Goal: Task Accomplishment & Management: Complete application form

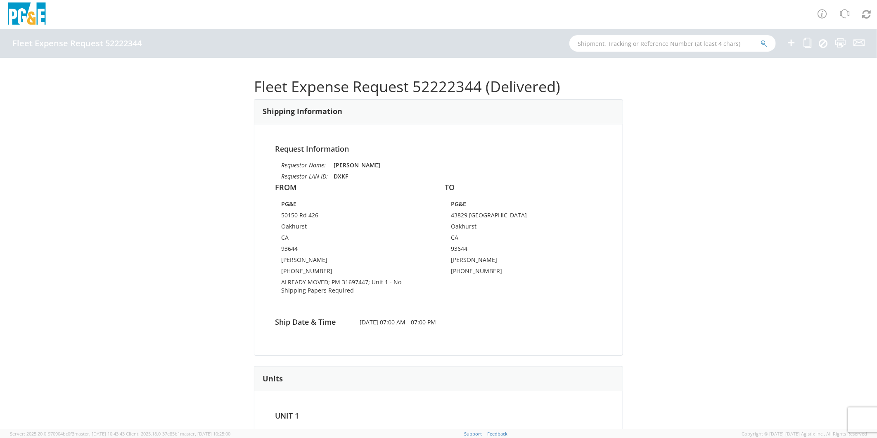
click at [792, 44] on icon at bounding box center [791, 43] width 10 height 10
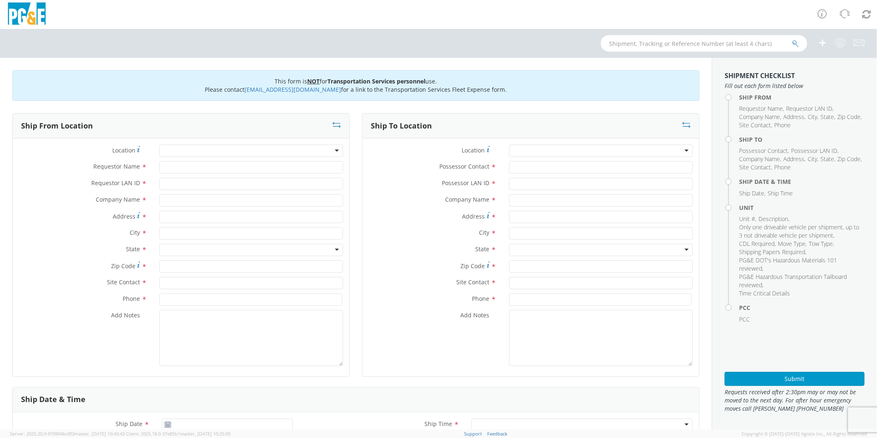
click at [215, 149] on div at bounding box center [251, 150] width 184 height 12
type input "monter"
type input "PG&E"
type input "[STREET_ADDRESS]"
type input "Monterey"
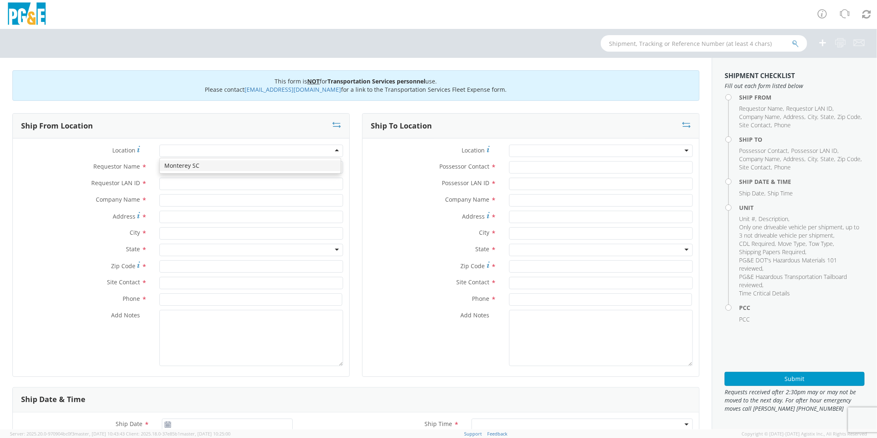
type input "93940"
type input "d"
type input "[PERSON_NAME]"
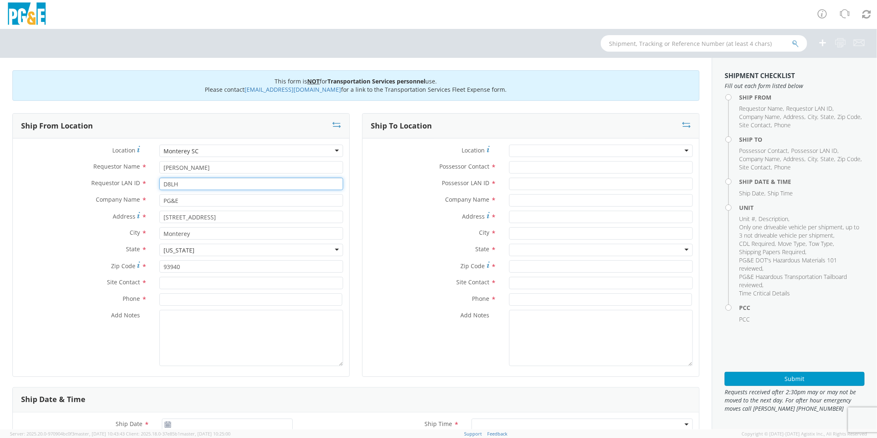
type input "D8LH"
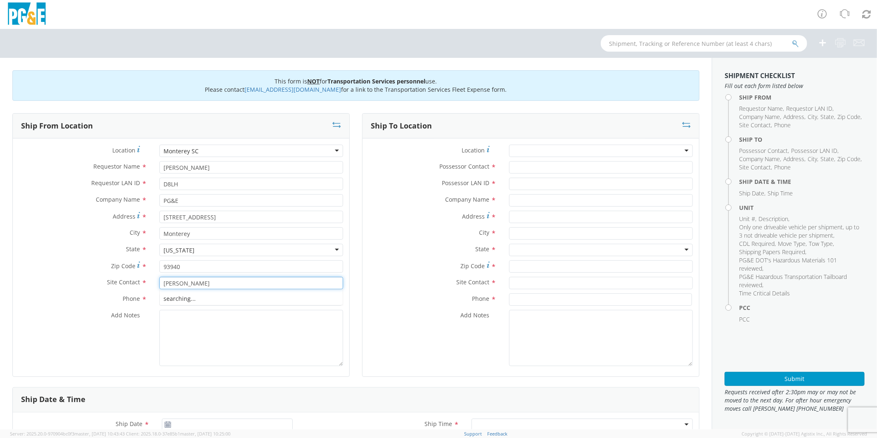
type input "[PERSON_NAME]"
type input "[PHONE_NUMBER]"
type textarea "PLEASE USE [PERSON_NAME] TO MAKE MOVE; PM 35682941"
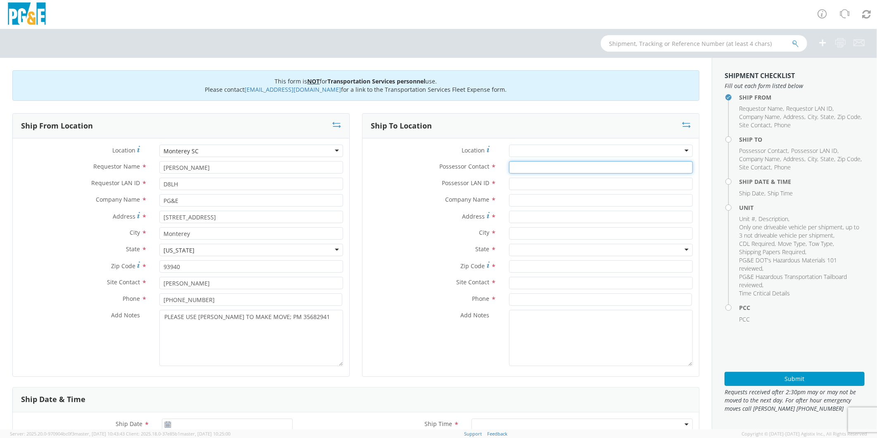
click at [513, 172] on input "Possessor Contact *" at bounding box center [601, 167] width 184 height 12
type input "[PERSON_NAME]"
type input "D8LH"
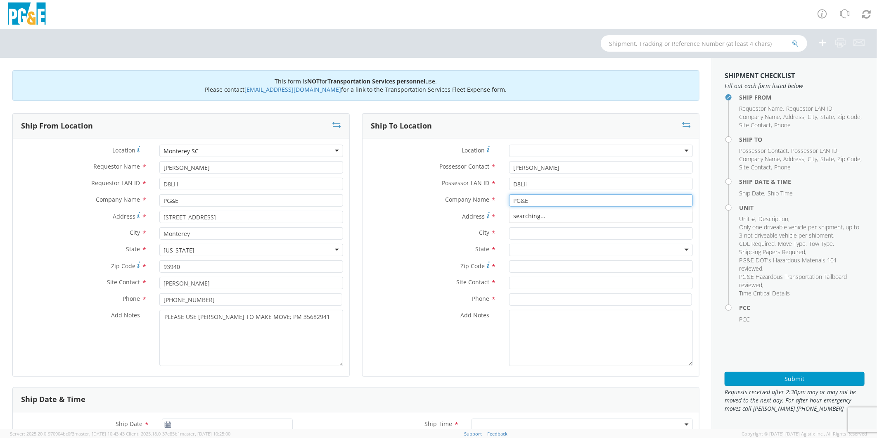
type input "PG&E"
type input "1307 [PERSON_NAME]"
type input "SEASIDE"
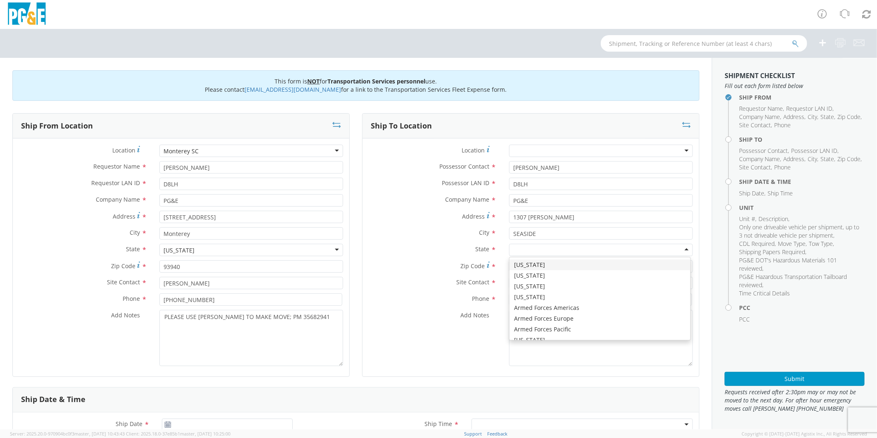
type input "C"
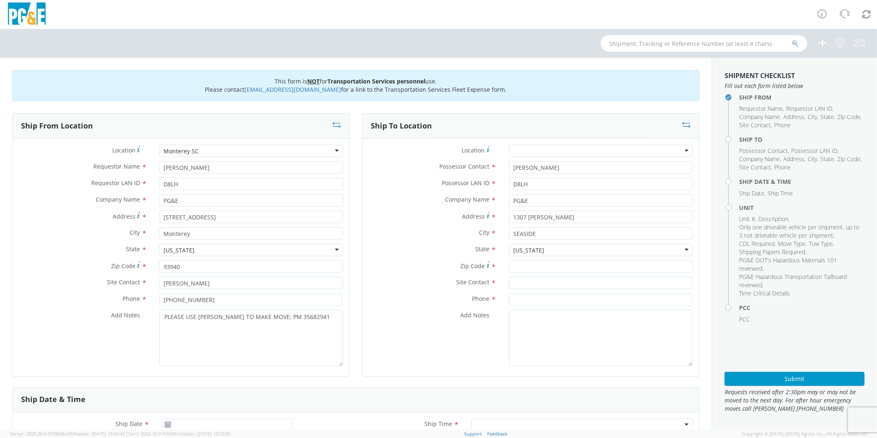
scroll to position [0, 0]
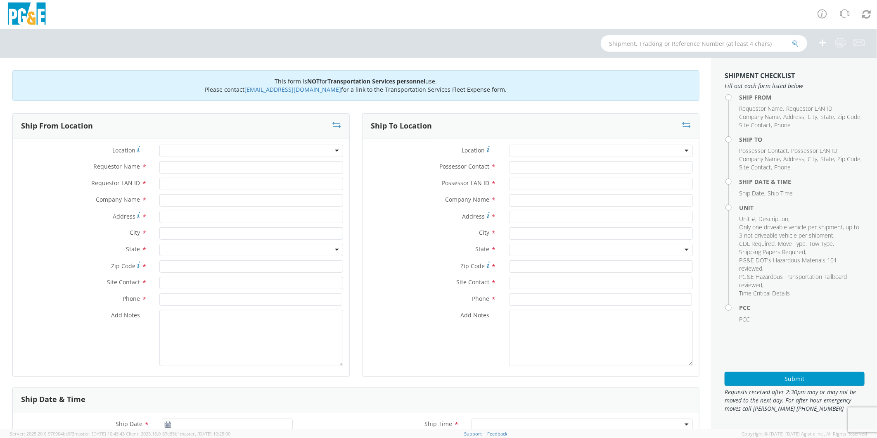
click at [198, 153] on div at bounding box center [251, 150] width 184 height 12
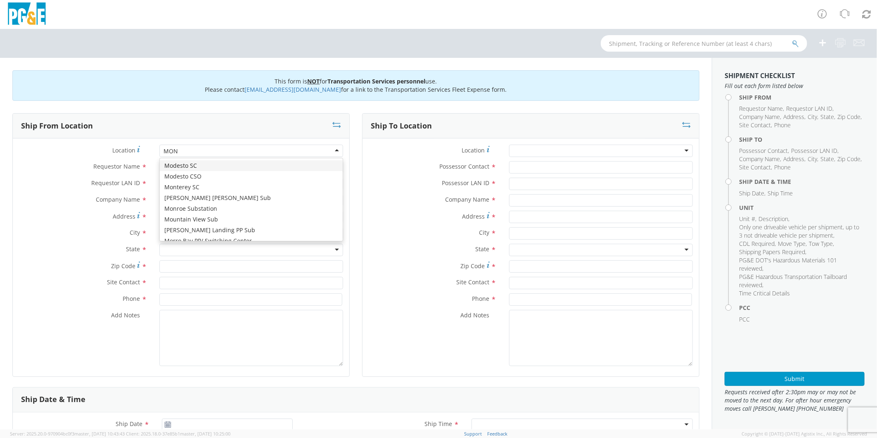
type input "MONT"
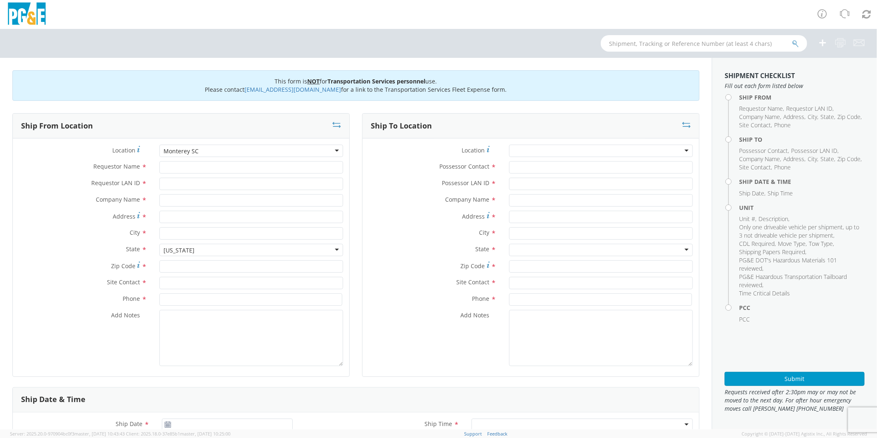
type input "PG&E"
type input "[STREET_ADDRESS]"
type input "Monterey"
type input "93940"
type input "[PERSON_NAME]"
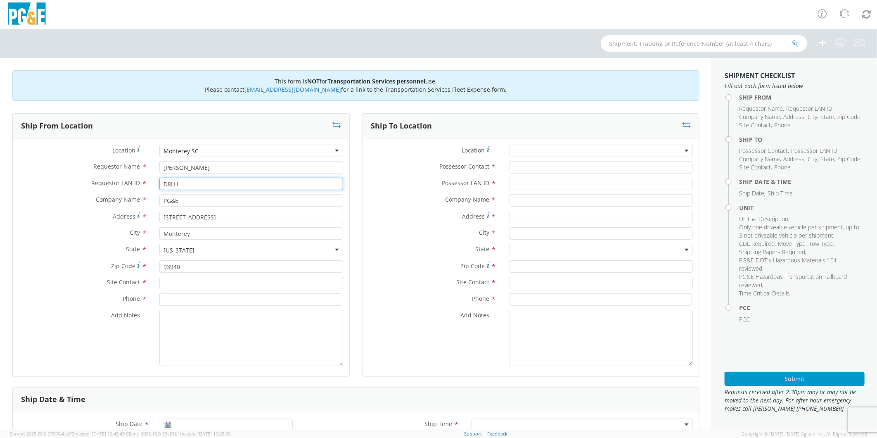
type input "D8LH"
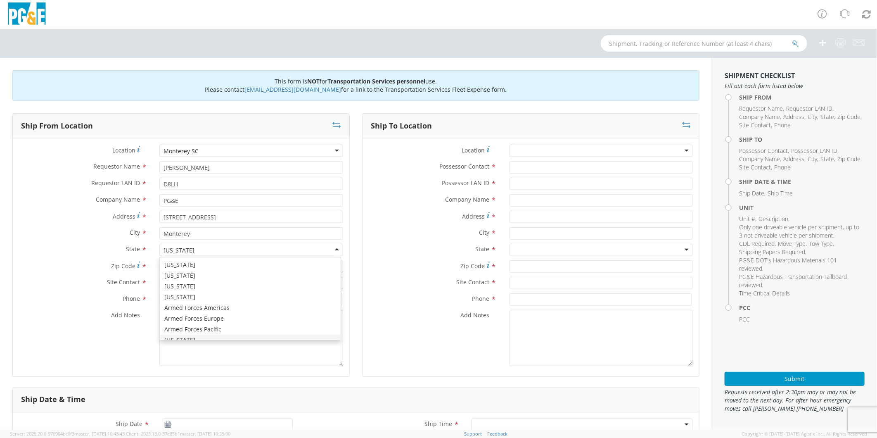
scroll to position [9, 0]
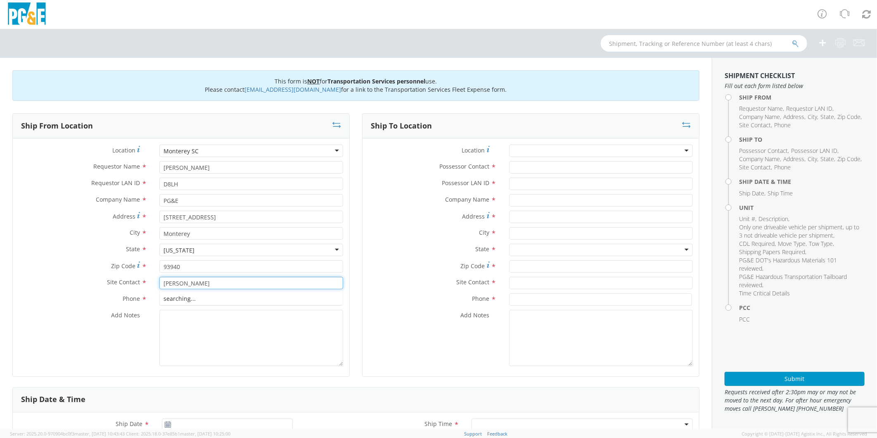
type input "[PERSON_NAME]"
type input "[PHONE_NUMBER]"
click at [288, 320] on textarea "PLEASE USE [PERSON_NAME] TO MAKE MOVE" at bounding box center [251, 338] width 184 height 56
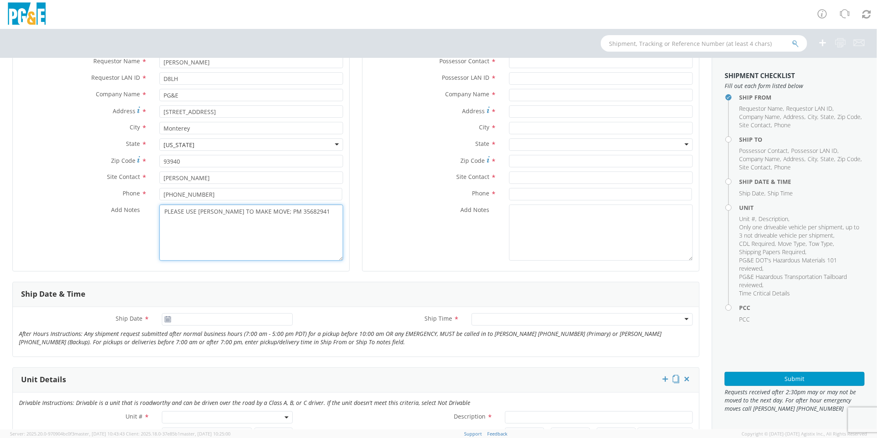
scroll to position [0, 0]
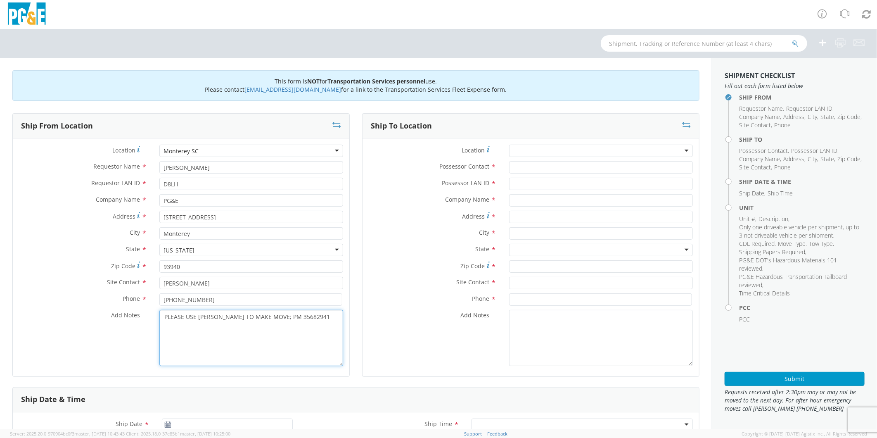
type textarea "PLEASE USE [PERSON_NAME] TO MAKE MOVE; PM 35682941"
click at [551, 170] on input "Possessor Contact *" at bounding box center [601, 167] width 184 height 12
type input "[PERSON_NAME]"
type input "E"
type input "D8LH"
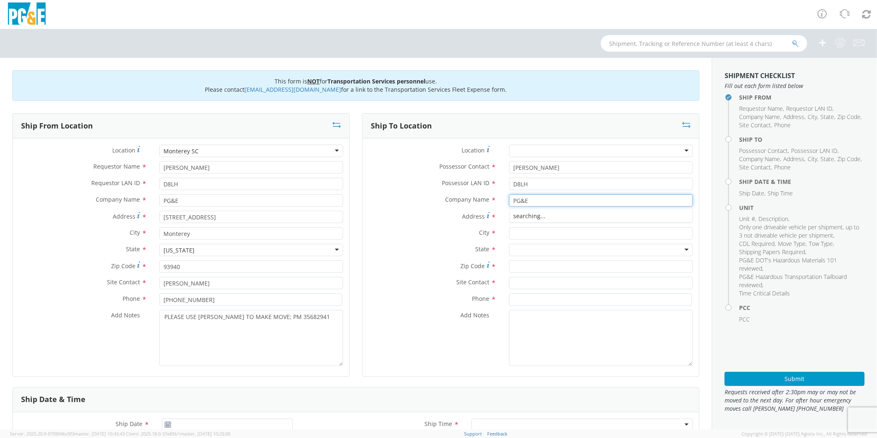
type input "PG&E"
type input "1307 [PERSON_NAME]"
type input "A"
type input "SEASIDE"
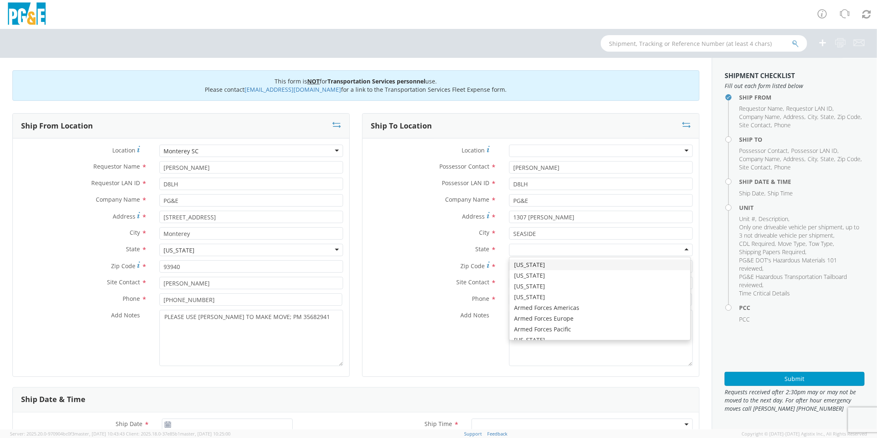
type input "C"
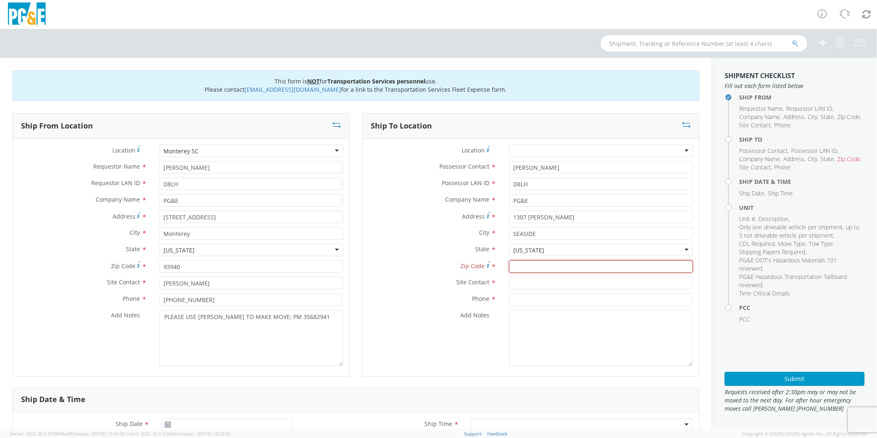
click at [559, 266] on input "Zip Code *" at bounding box center [601, 266] width 184 height 12
type input "93955"
type input "[PERSON_NAME]"
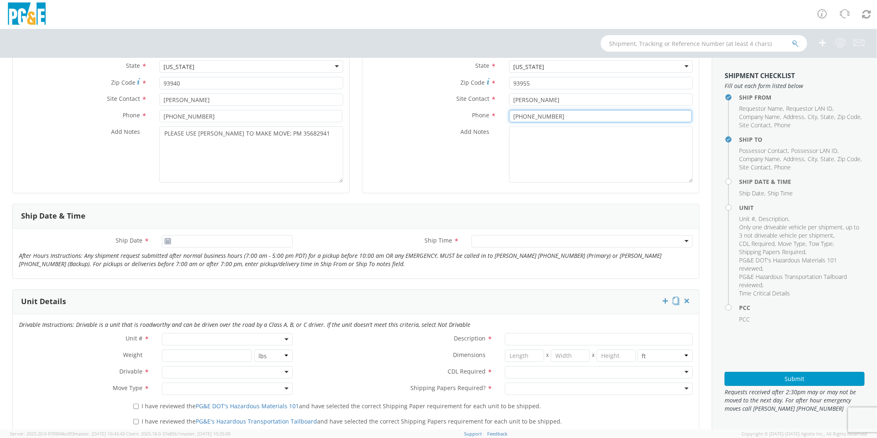
scroll to position [137, 0]
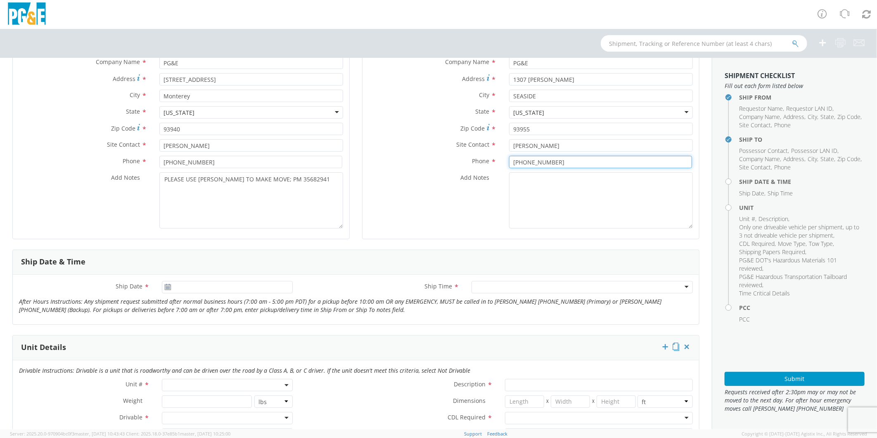
type input "[PHONE_NUMBER]"
click at [218, 291] on input "[DATE]" at bounding box center [227, 287] width 130 height 12
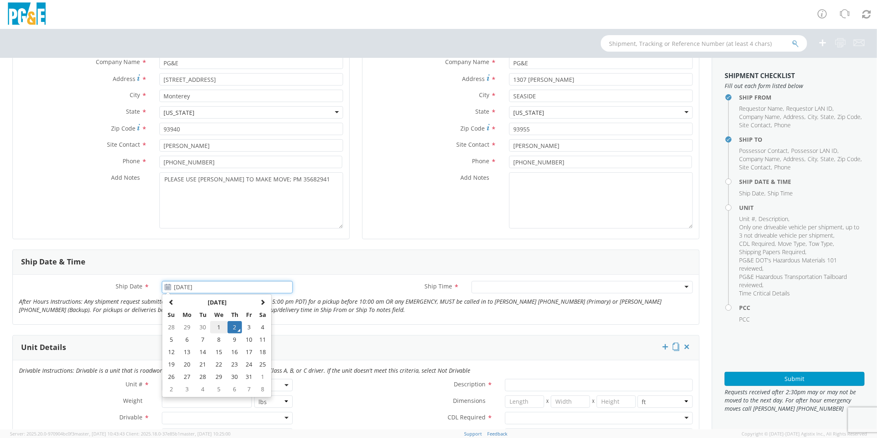
click at [221, 327] on td "1" at bounding box center [218, 327] width 17 height 12
type input "[DATE]"
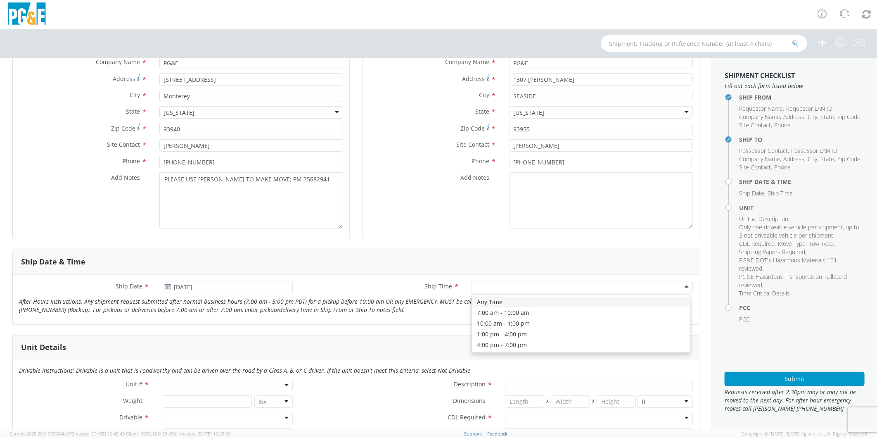
click at [506, 286] on div at bounding box center [581, 287] width 221 height 12
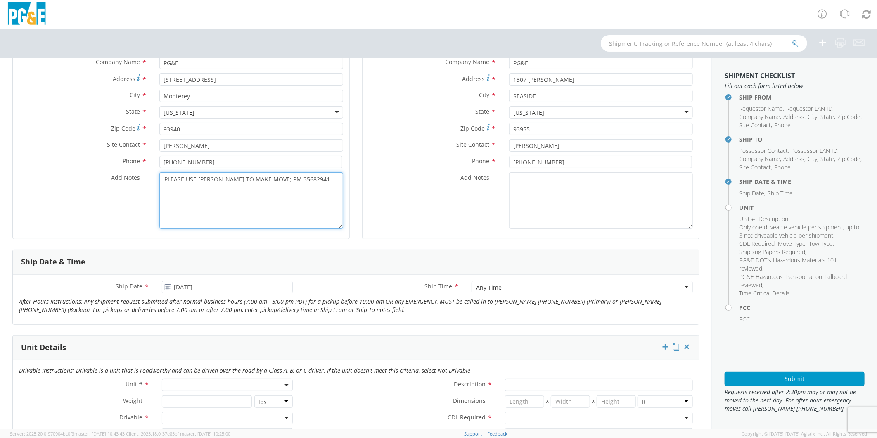
drag, startPoint x: 261, startPoint y: 178, endPoint x: 98, endPoint y: 180, distance: 162.7
click at [98, 180] on div "Add Notes * PLEASE USE [PERSON_NAME] TO MAKE MOVE; PM 35682941" at bounding box center [181, 200] width 336 height 56
type textarea "ALREADY MOVED BY [PERSON_NAME] UNDER EMERGENCY; PM 35682941"
click at [209, 382] on span at bounding box center [227, 385] width 130 height 12
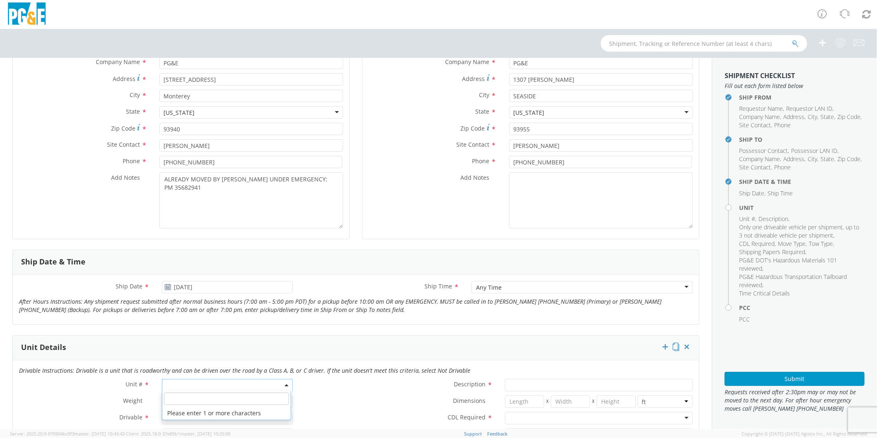
click at [209, 395] on input "search" at bounding box center [226, 398] width 125 height 12
type input "OTHE"
select select "Other"
select select "? undefined:undefined ?"
type input "P"
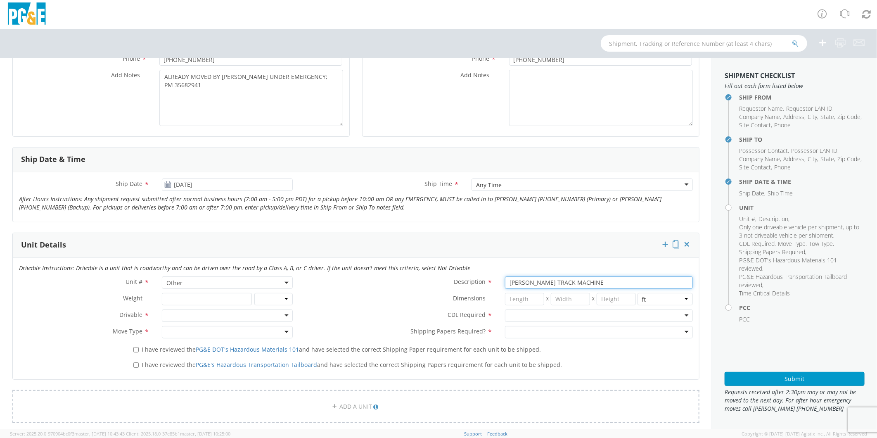
scroll to position [229, 0]
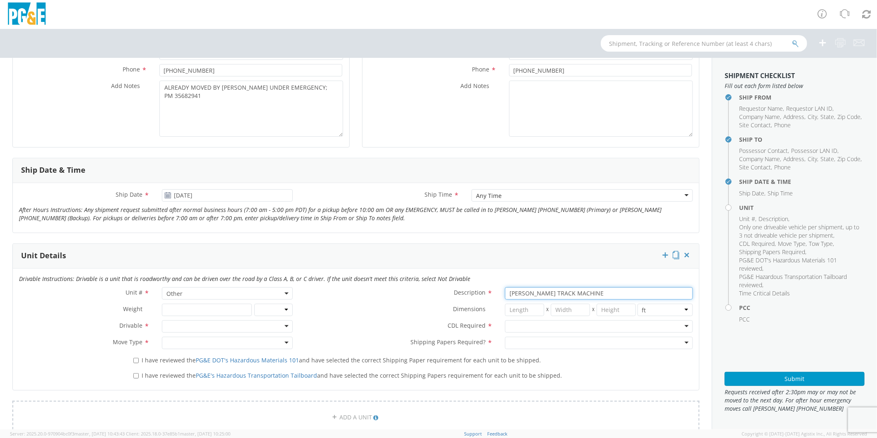
type input "[PERSON_NAME] TRACK MACHINE"
click at [185, 325] on div at bounding box center [227, 326] width 130 height 12
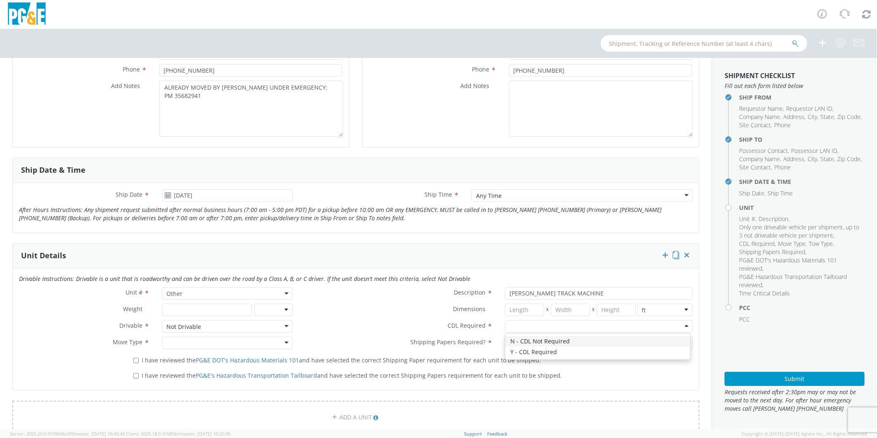
click at [524, 330] on div at bounding box center [599, 326] width 188 height 12
click at [187, 346] on div at bounding box center [227, 342] width 130 height 12
click at [536, 341] on div at bounding box center [599, 342] width 188 height 12
click at [133, 360] on input "I have reviewed the PG&E DOT's Hazardous Materials 101 and have selected the co…" at bounding box center [135, 359] width 5 height 5
checkbox input "true"
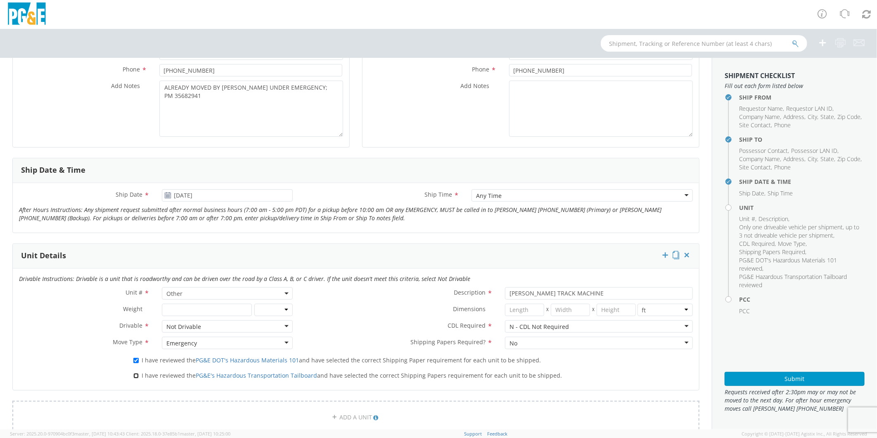
click at [137, 375] on input "I have reviewed the PG&E's Hazardous Transportation Tailboard and have selected…" at bounding box center [135, 375] width 5 height 5
checkbox input "true"
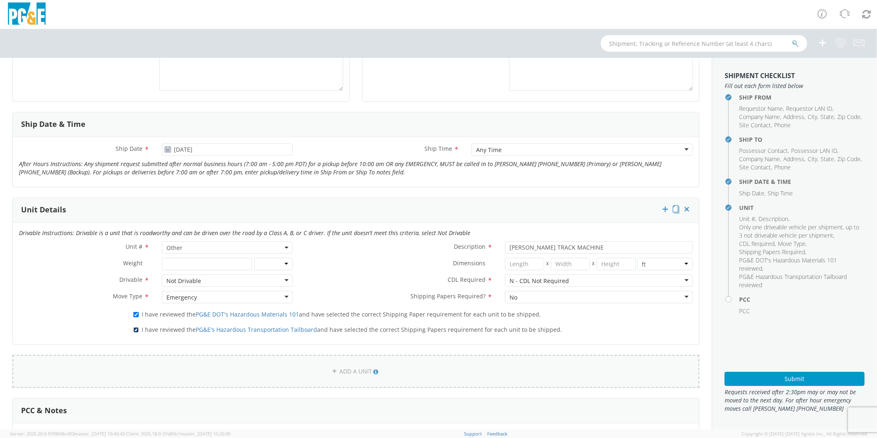
scroll to position [459, 0]
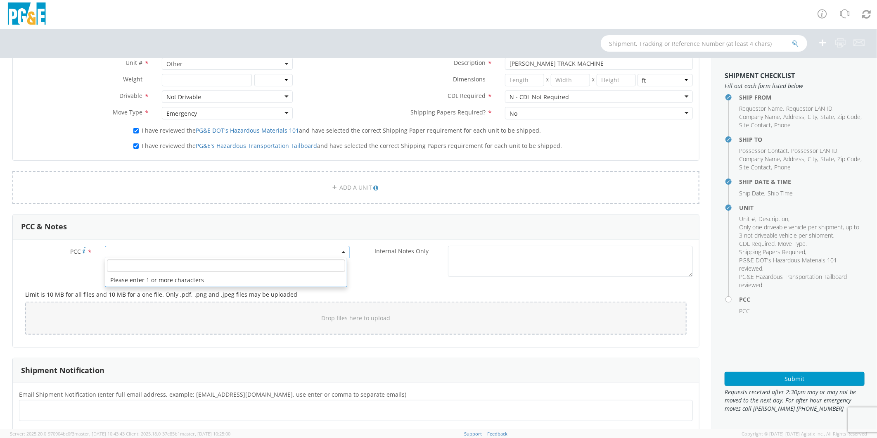
click at [161, 246] on span at bounding box center [227, 252] width 245 height 12
click at [159, 261] on input "number" at bounding box center [226, 265] width 238 height 12
type input "11986"
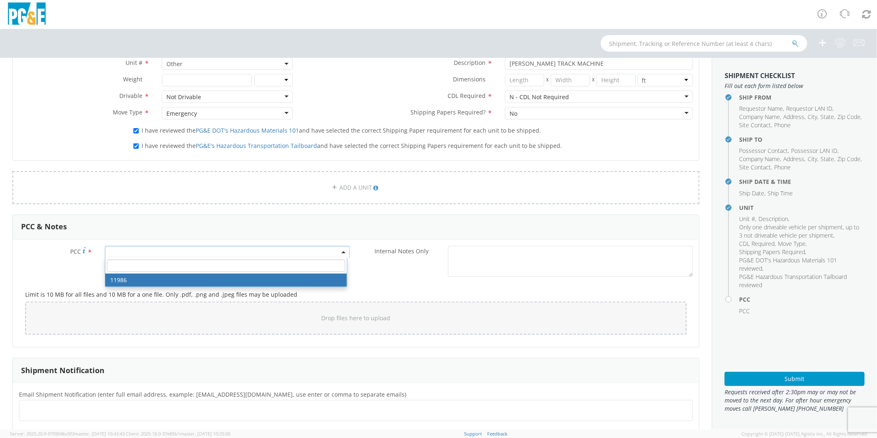
select select "11986"
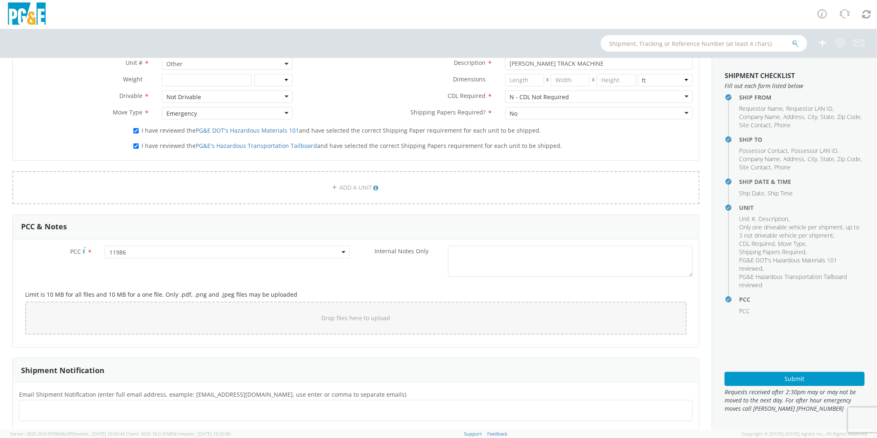
click at [85, 414] on ul at bounding box center [356, 410] width 666 height 14
type input "[EMAIL_ADDRESS][DOMAIN_NAME]"
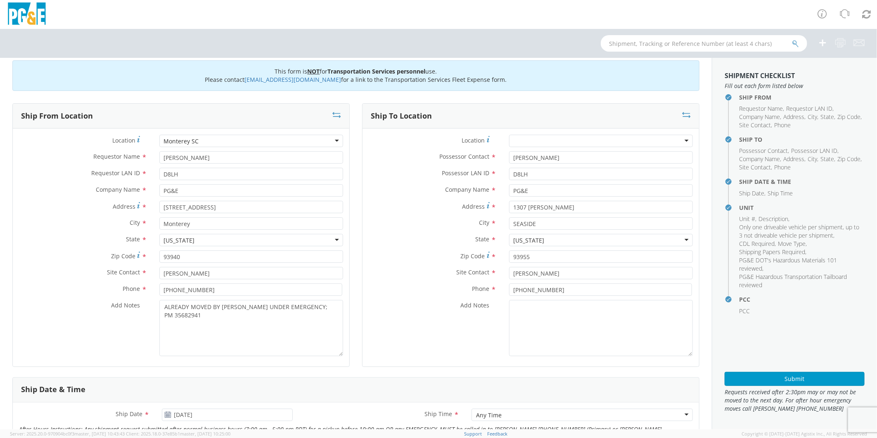
scroll to position [0, 0]
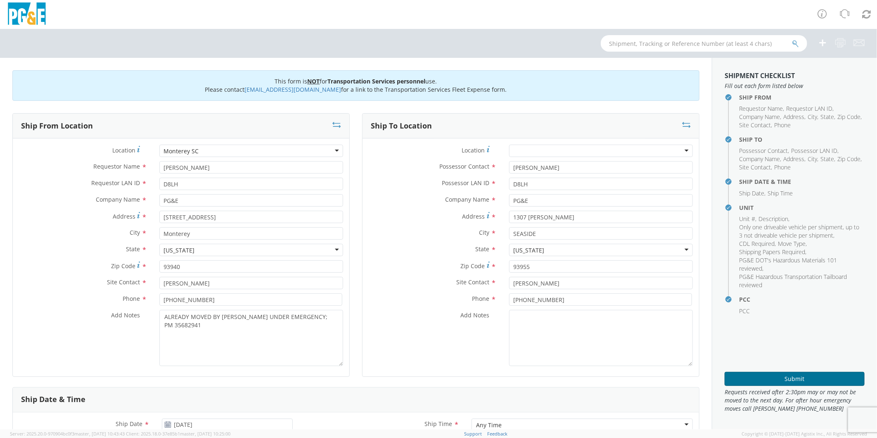
click at [795, 374] on button "Submit" at bounding box center [794, 379] width 140 height 14
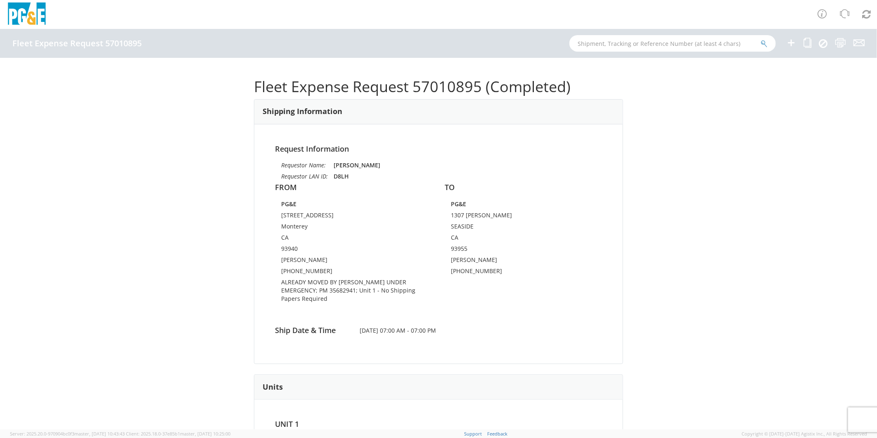
click at [791, 43] on icon at bounding box center [791, 43] width 10 height 10
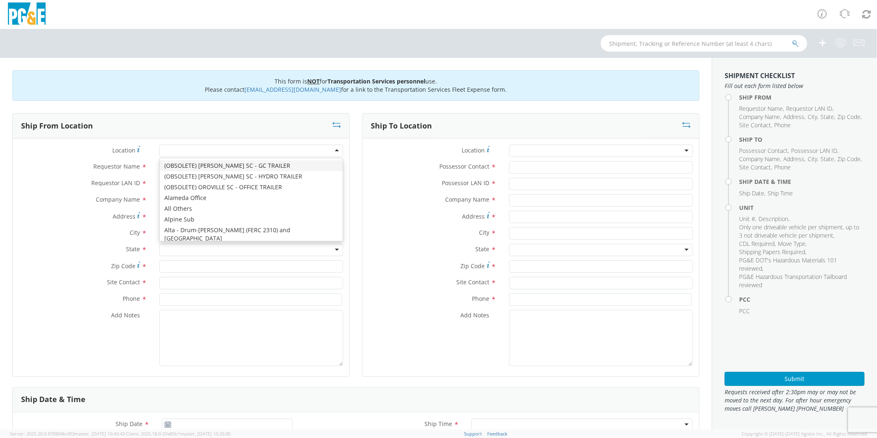
click at [199, 151] on div at bounding box center [251, 150] width 184 height 12
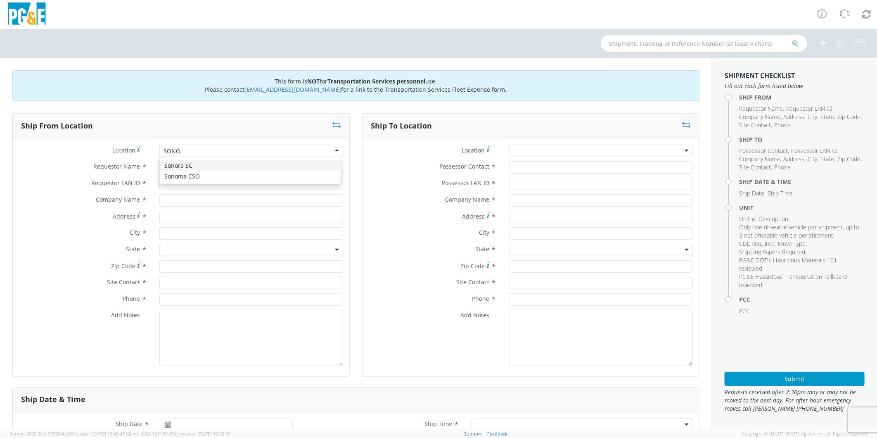
type input "SONOR"
type input "PG&E"
type input "[STREET_ADDRESS]"
type input "[GEOGRAPHIC_DATA]"
type input "95370"
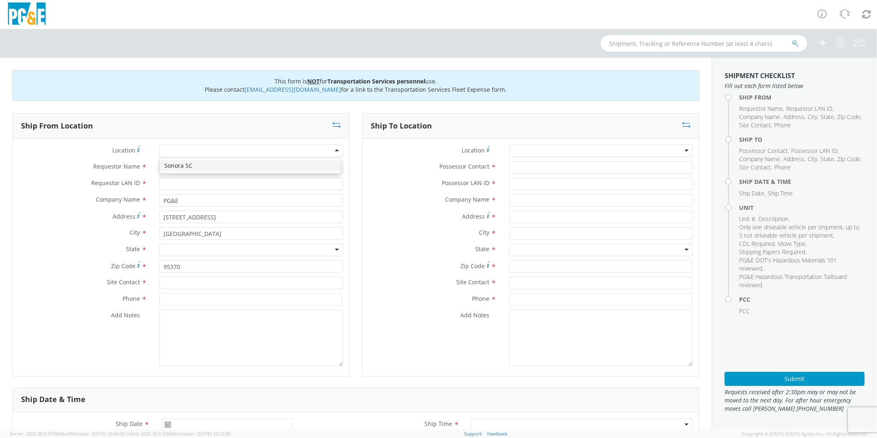
scroll to position [0, 0]
type input "[PERSON_NAME]"
type input "R5GD"
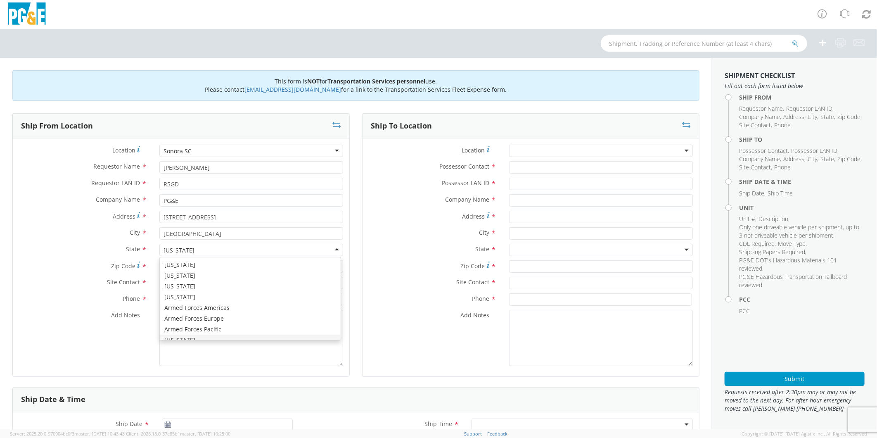
scroll to position [9, 0]
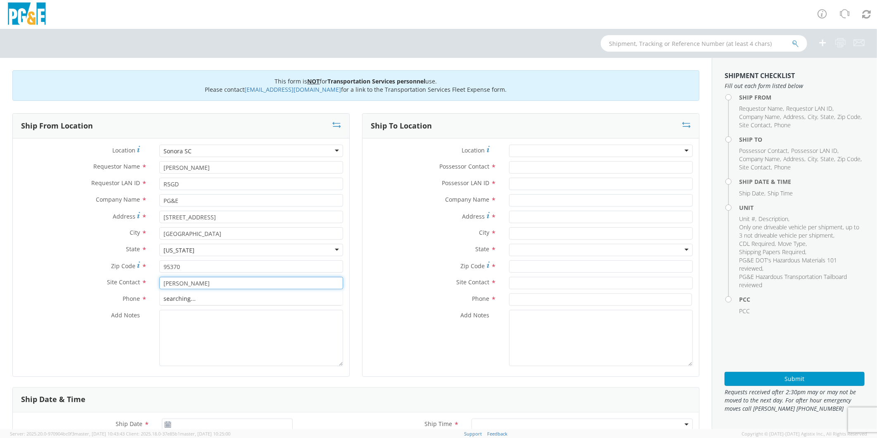
type input "[PERSON_NAME]"
type input "[PHONE_NUMBER]"
type textarea "`"
type textarea "PLEASE USE [PERSON_NAME] TO MAKE MOVE; PM 35633547"
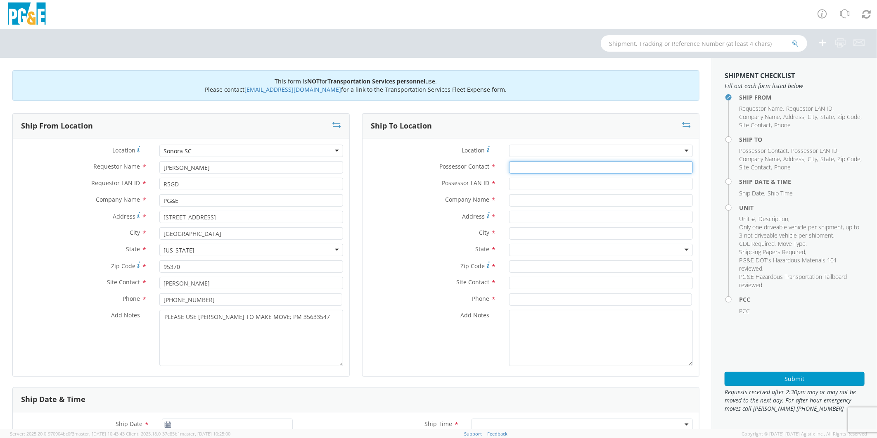
click at [541, 166] on input "Possessor Contact *" at bounding box center [601, 167] width 184 height 12
type input "[PERSON_NAME]"
type input "R5GD"
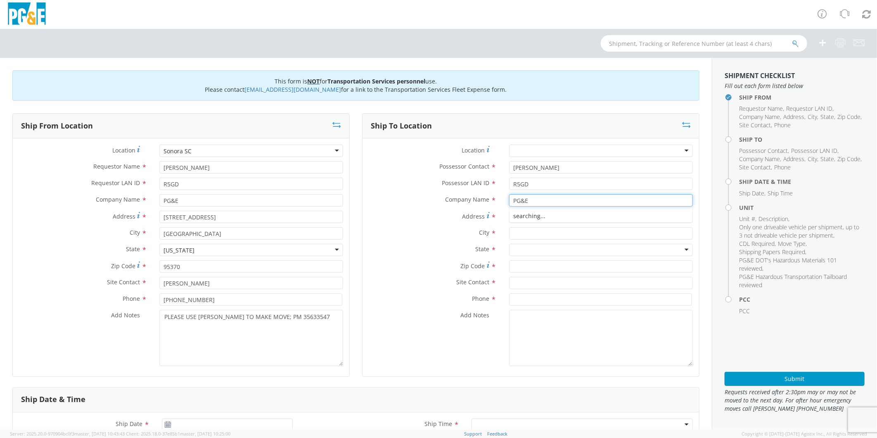
type input "PG&E"
type input "18867 DOGWOOD"
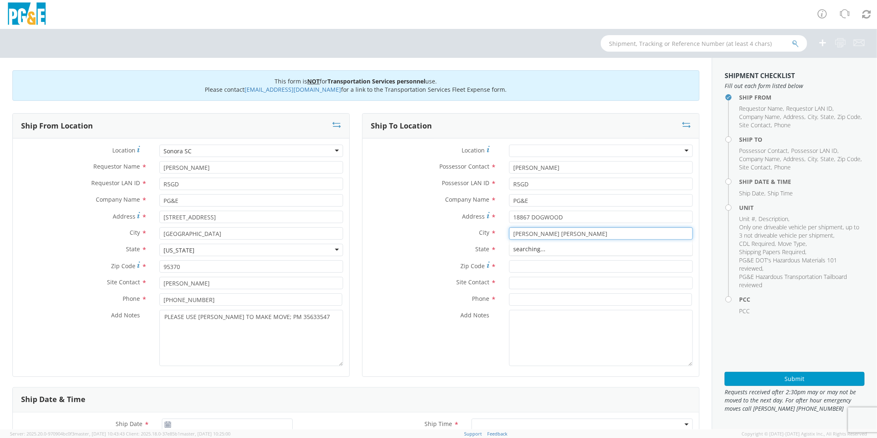
type input "[PERSON_NAME] [PERSON_NAME]"
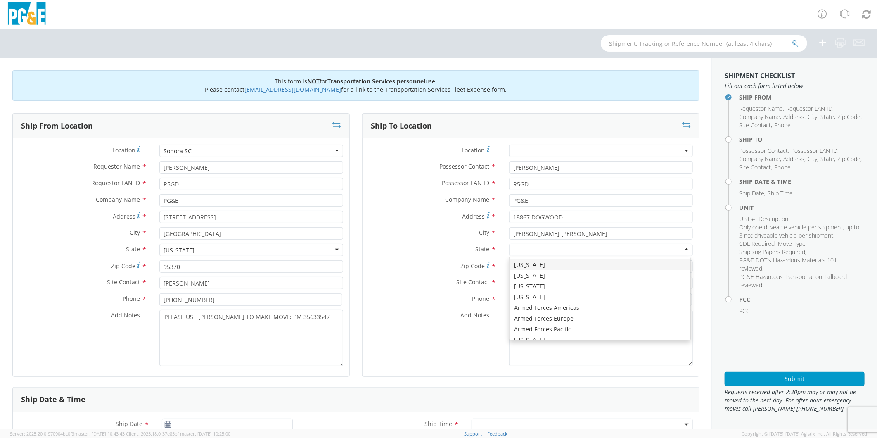
type input "C"
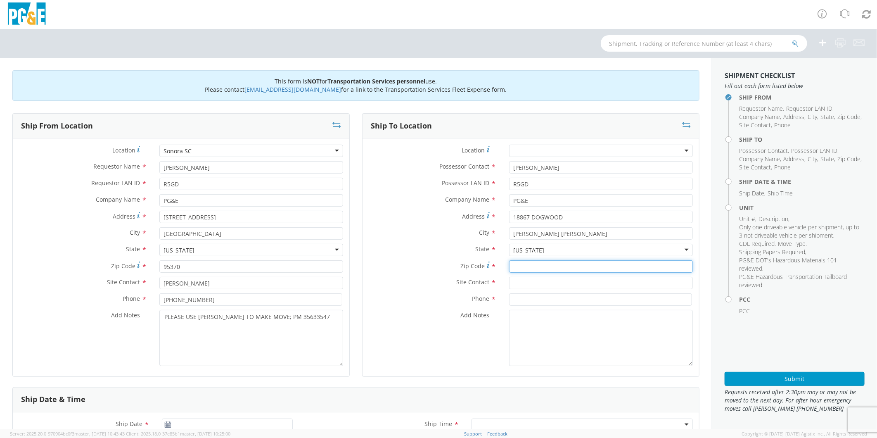
click at [518, 263] on input "Zip Code *" at bounding box center [601, 266] width 184 height 12
type input "95383"
type input "[PERSON_NAME]"
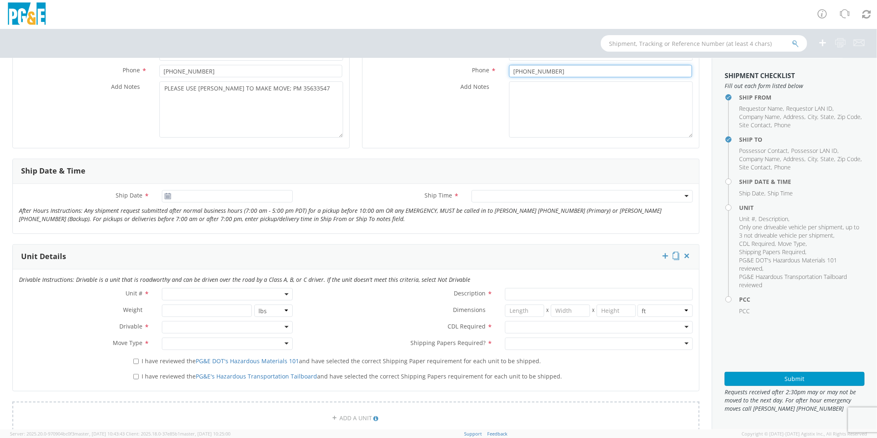
scroll to position [229, 0]
type input "[PHONE_NUMBER]"
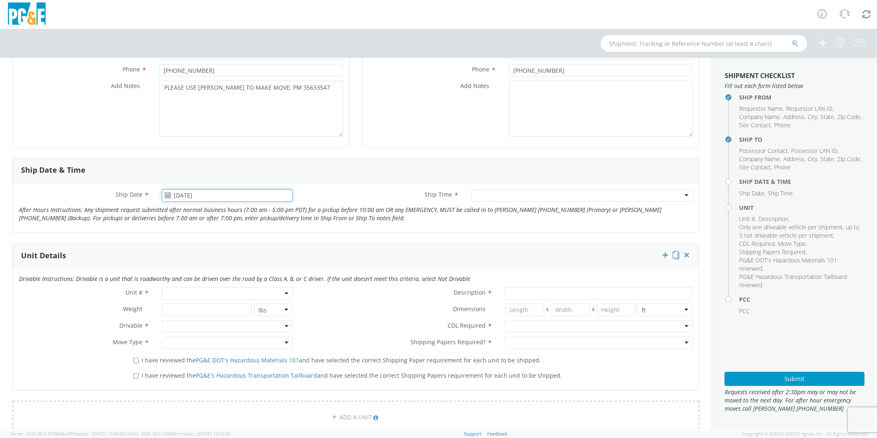
click at [210, 199] on input "[DATE]" at bounding box center [227, 195] width 130 height 12
click at [203, 246] on td "7" at bounding box center [203, 247] width 14 height 12
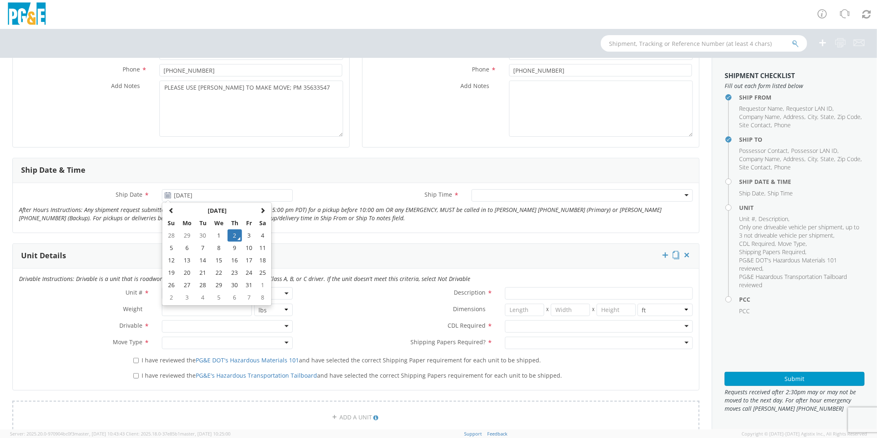
type input "[DATE]"
click at [492, 194] on div at bounding box center [581, 195] width 221 height 12
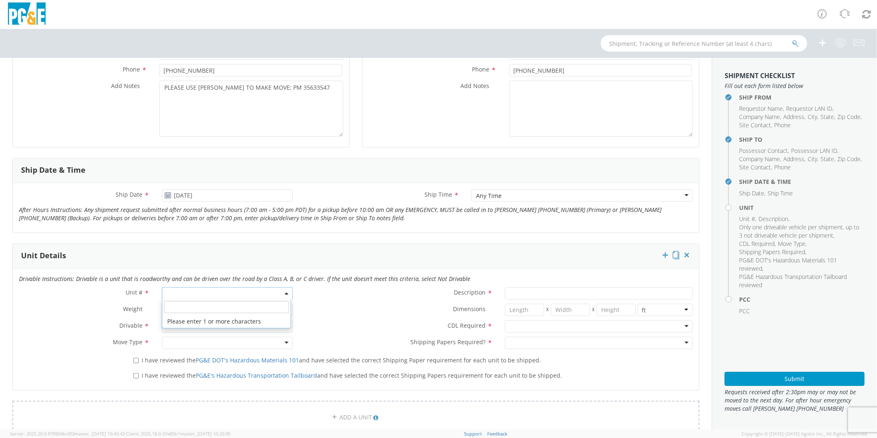
click at [202, 296] on span at bounding box center [227, 293] width 130 height 12
click at [204, 305] on input "search" at bounding box center [226, 307] width 125 height 12
type input "OTHE"
select select "Other"
select select "? undefined:undefined ?"
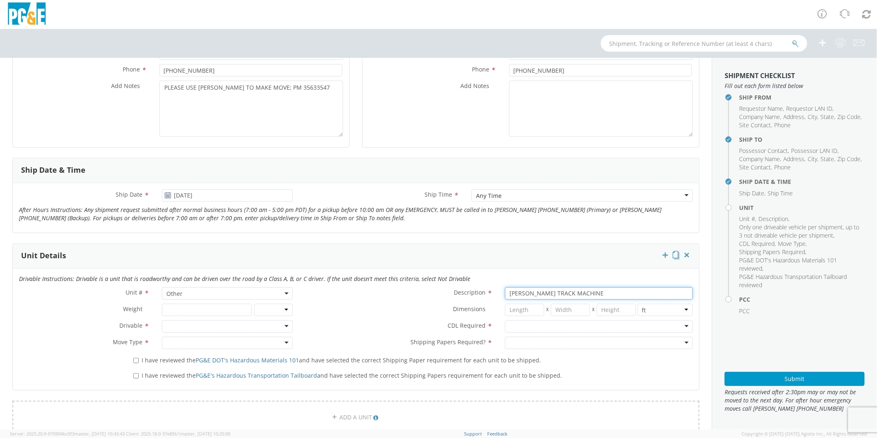
type input "[PERSON_NAME] TRACK MACHINE"
click at [200, 328] on div at bounding box center [227, 326] width 130 height 12
click at [528, 320] on div at bounding box center [599, 326] width 188 height 12
click at [227, 342] on div at bounding box center [227, 342] width 130 height 12
drag, startPoint x: 230, startPoint y: 401, endPoint x: 230, endPoint y: 397, distance: 4.2
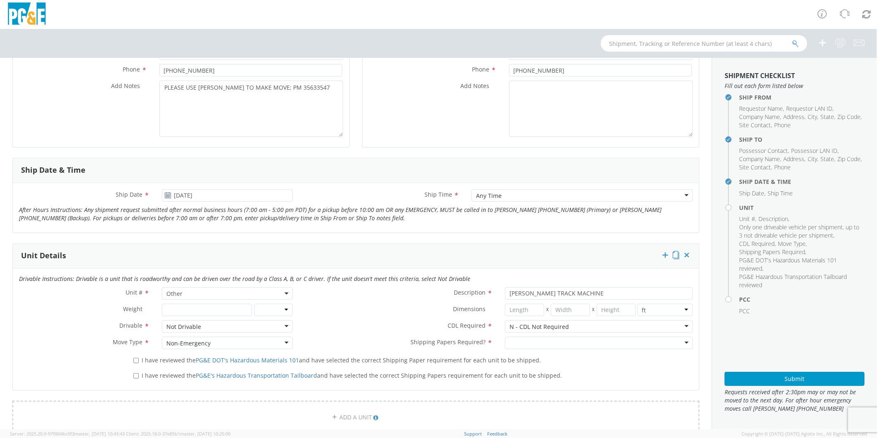
click at [547, 340] on div at bounding box center [599, 342] width 188 height 12
click at [138, 360] on label "I have reviewed the PG&E DOT's Hazardous Materials 101 and have selected the co…" at bounding box center [337, 359] width 409 height 9
click at [138, 360] on input "I have reviewed the PG&E DOT's Hazardous Materials 101 and have selected the co…" at bounding box center [135, 359] width 5 height 5
checkbox input "true"
click at [134, 376] on input "I have reviewed the PG&E's Hazardous Transportation Tailboard and have selected…" at bounding box center [135, 375] width 5 height 5
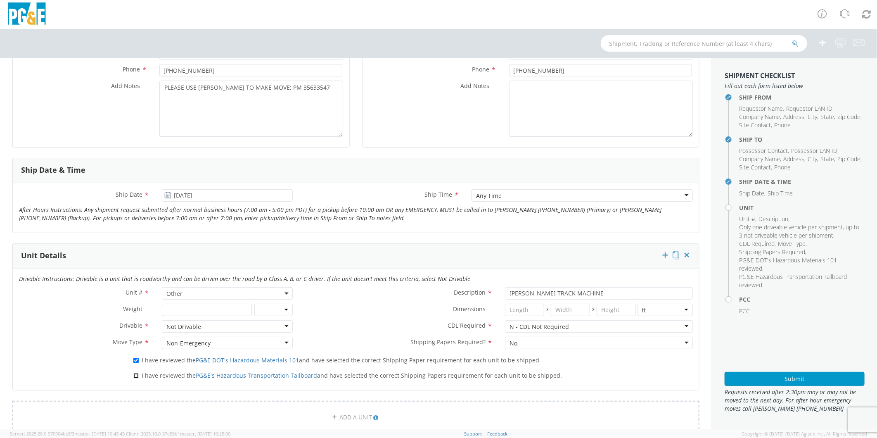
checkbox input "true"
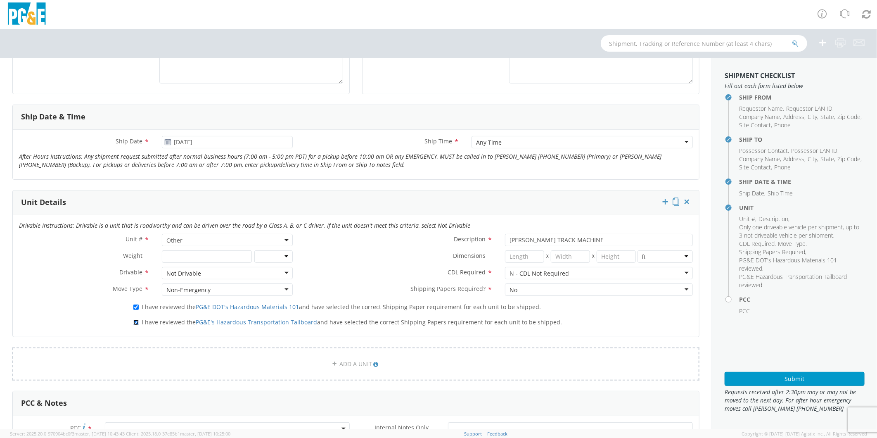
scroll to position [413, 0]
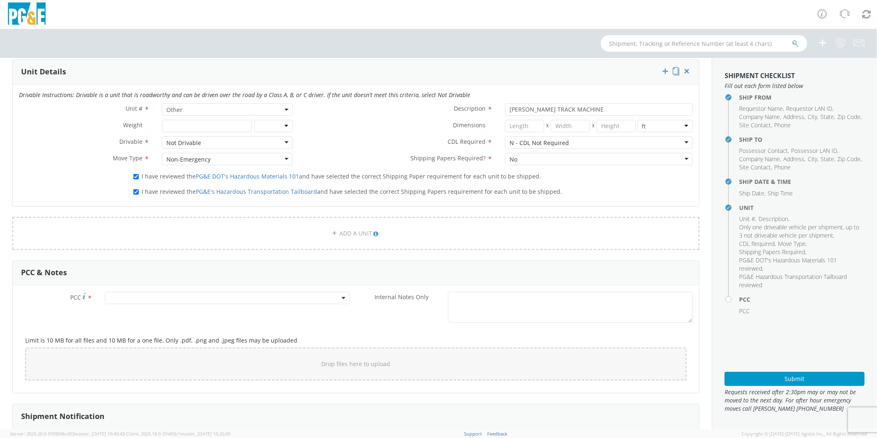
click at [128, 295] on span at bounding box center [227, 297] width 245 height 12
click at [135, 312] on input "number" at bounding box center [226, 311] width 238 height 12
type input "12086"
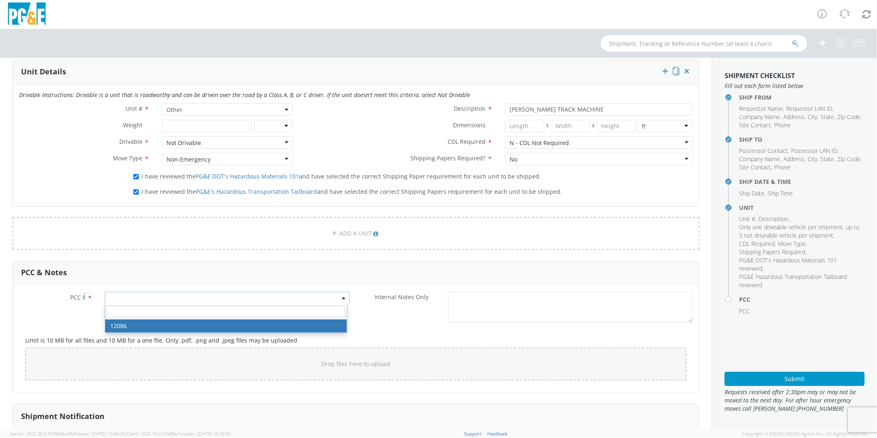
select select "12086"
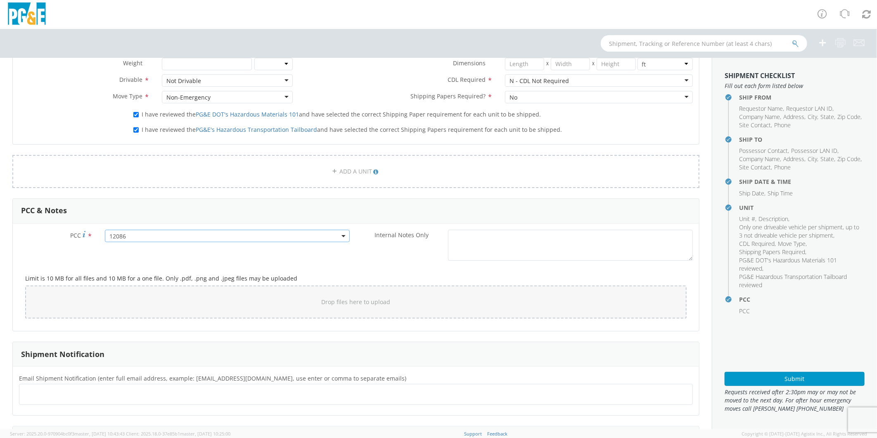
scroll to position [552, 0]
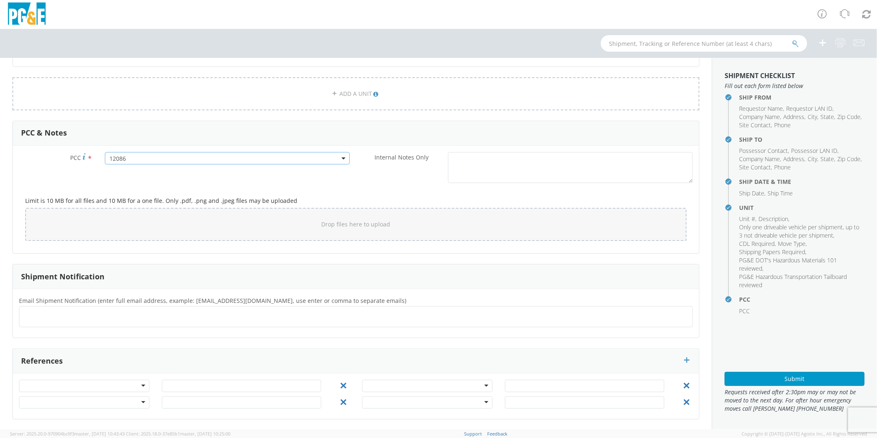
click at [142, 315] on ul at bounding box center [356, 317] width 666 height 14
type input "[EMAIL_ADDRESS][DOMAIN_NAME]"
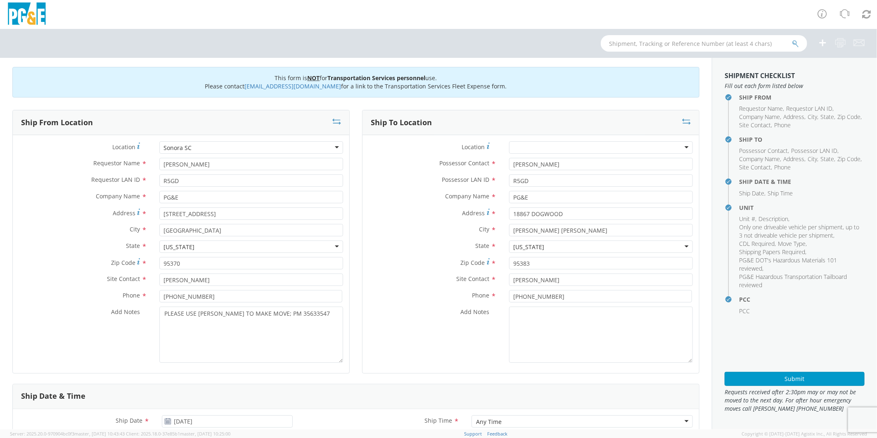
scroll to position [0, 0]
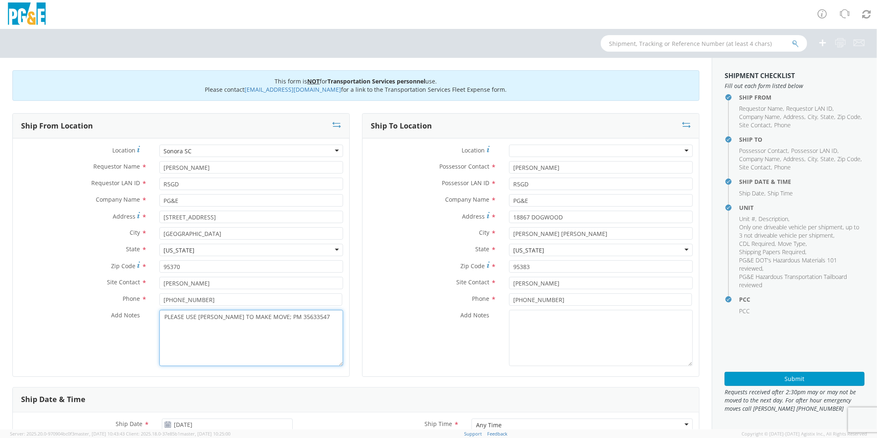
drag, startPoint x: 315, startPoint y: 324, endPoint x: 100, endPoint y: 328, distance: 214.7
click at [100, 328] on div "Add Notes * PLEASE USE [PERSON_NAME] TO MAKE MOVE; PM 35633547" at bounding box center [181, 338] width 336 height 56
click at [816, 378] on button "Submit" at bounding box center [794, 379] width 140 height 14
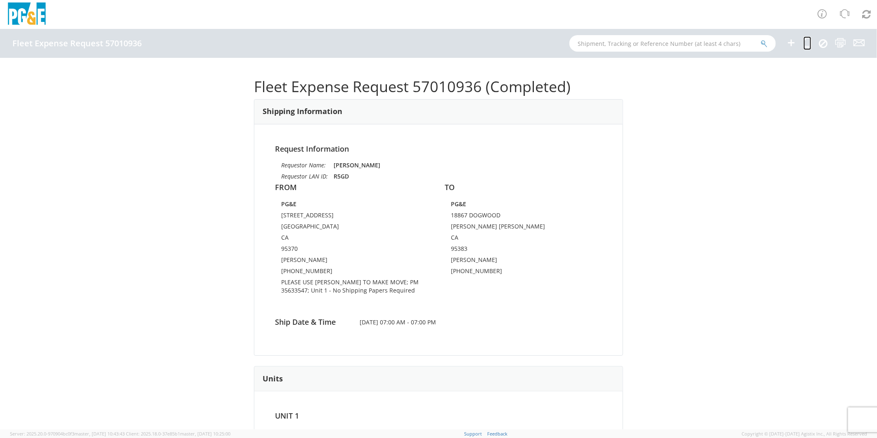
click at [808, 38] on icon at bounding box center [807, 43] width 8 height 10
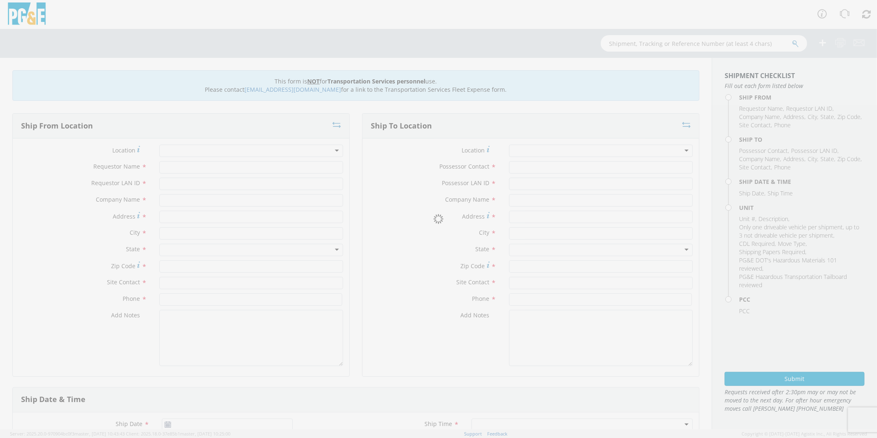
type input "[PERSON_NAME]"
type input "R5GD"
type input "PG&E"
type input "[STREET_ADDRESS]"
type input "[GEOGRAPHIC_DATA]"
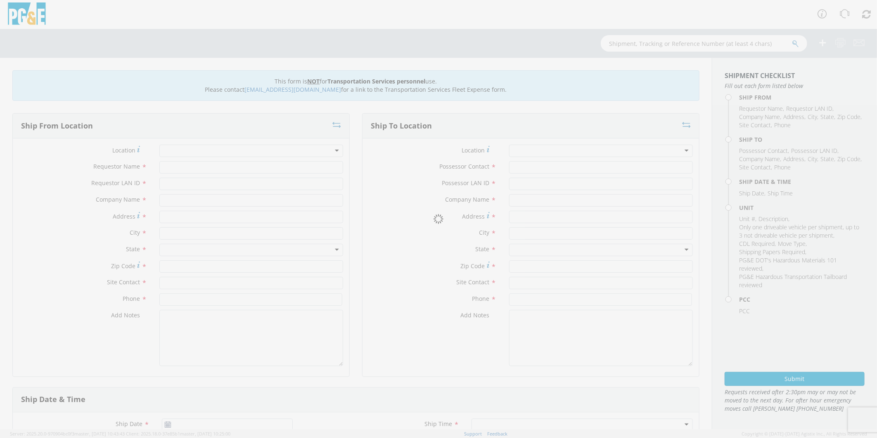
type input "95370"
type input "[PERSON_NAME]"
type input "[PHONE_NUMBER]"
type input "[PERSON_NAME]"
type input "R5GD"
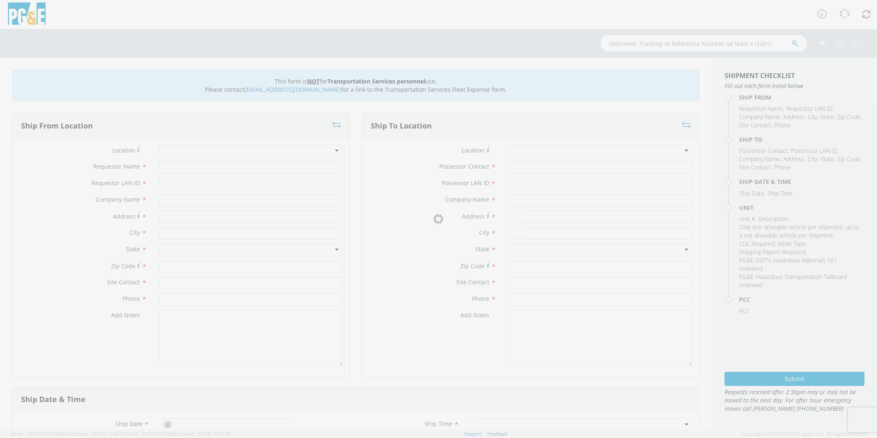
type input "PG&E"
type input "18867 DOGWOOD"
type input "[PERSON_NAME] [PERSON_NAME]"
type input "95383"
type input "[PERSON_NAME]"
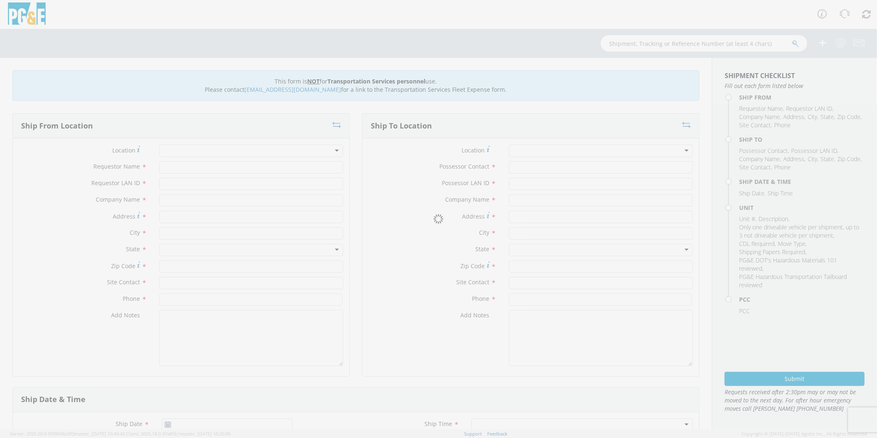
type input "[PHONE_NUMBER]"
type input "[DATE]"
type input "[PERSON_NAME] TRACK MACHINE"
type input "0"
select select "12086"
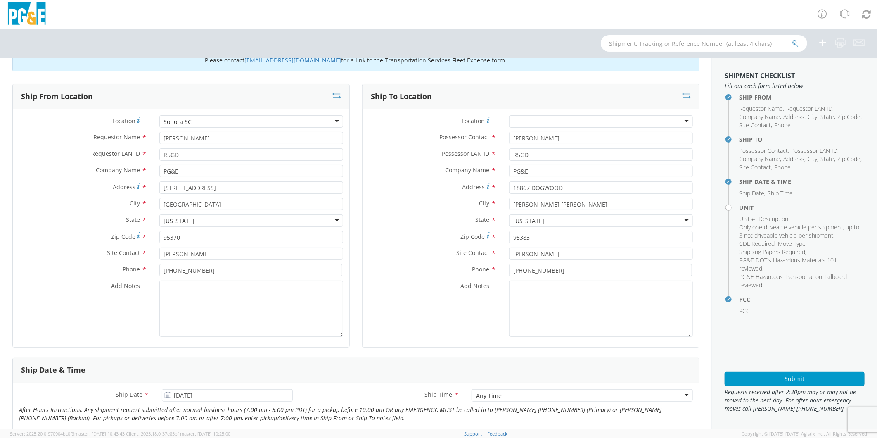
scroll to position [46, 0]
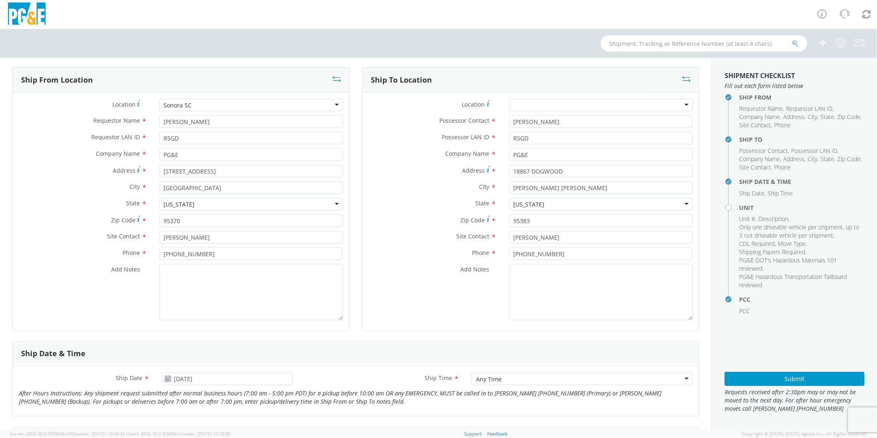
select select "Other"
click at [259, 306] on textarea "Add Notes *" at bounding box center [251, 292] width 184 height 56
paste textarea "PLEASE USE [PERSON_NAME] TO MAKE MOVE; PM 35633547"
type textarea "PLEASE USE [PERSON_NAME] TO MAKE MOVE; PM 35638813"
drag, startPoint x: 567, startPoint y: 167, endPoint x: 403, endPoint y: 171, distance: 163.5
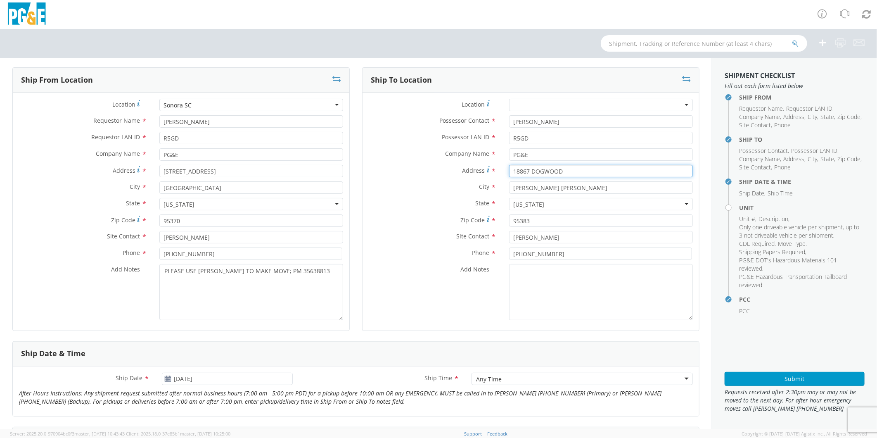
click at [403, 171] on div "Address * 18867 [GEOGRAPHIC_DATA]" at bounding box center [530, 171] width 336 height 12
type input "22486 MONO DR"
type input "SONORA"
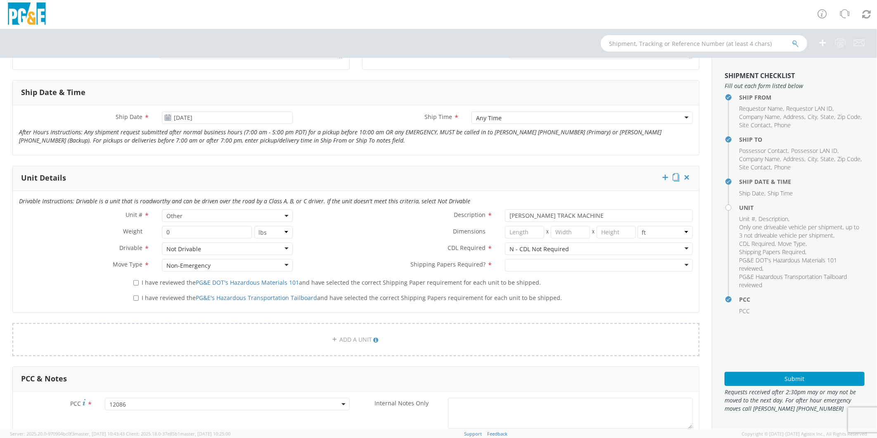
scroll to position [321, 0]
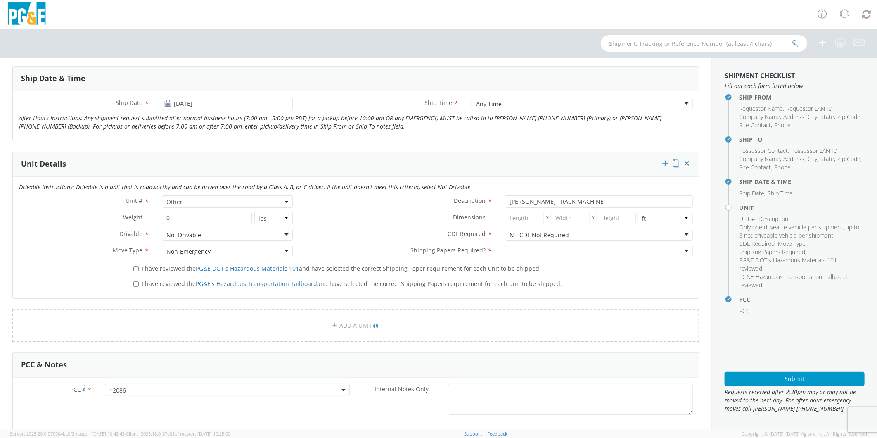
click at [510, 255] on div at bounding box center [599, 251] width 188 height 12
click at [135, 270] on input "I have reviewed the PG&E DOT's Hazardous Materials 101 and have selected the co…" at bounding box center [135, 268] width 5 height 5
checkbox input "true"
click at [134, 282] on input "I have reviewed the PG&E's Hazardous Transportation Tailboard and have selected…" at bounding box center [135, 283] width 5 height 5
checkbox input "true"
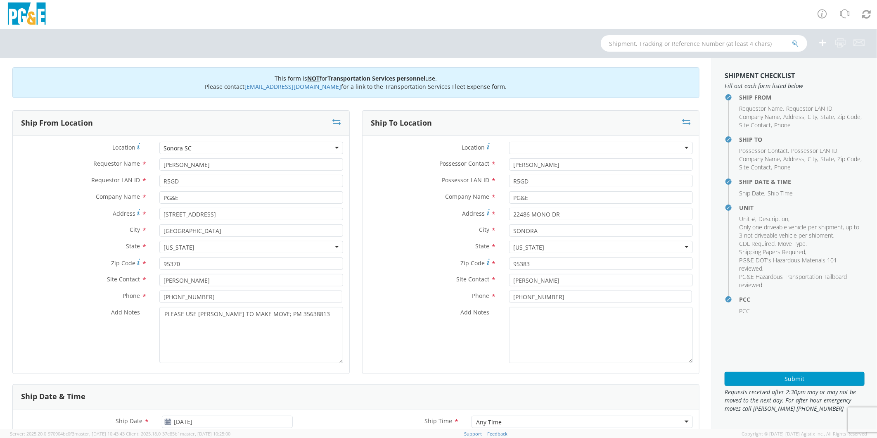
scroll to position [0, 0]
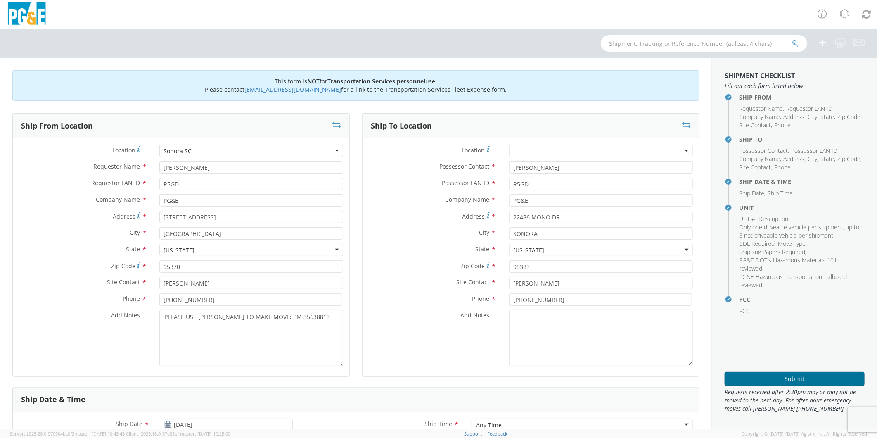
click at [797, 379] on button "Submit" at bounding box center [794, 379] width 140 height 14
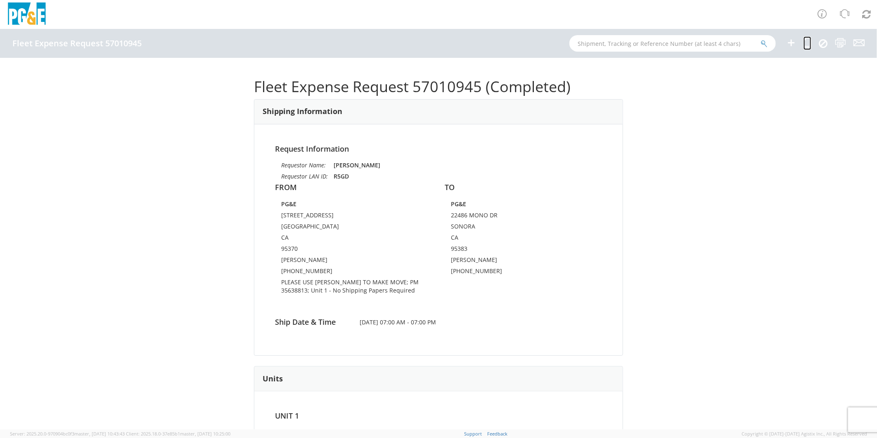
click at [807, 42] on icon at bounding box center [807, 43] width 8 height 10
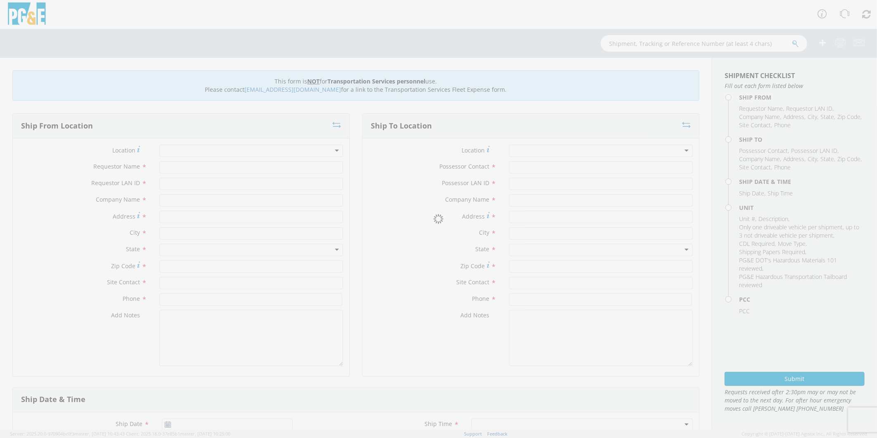
type input "[PERSON_NAME]"
type input "R5GD"
type input "PG&E"
type input "[STREET_ADDRESS]"
type input "[GEOGRAPHIC_DATA]"
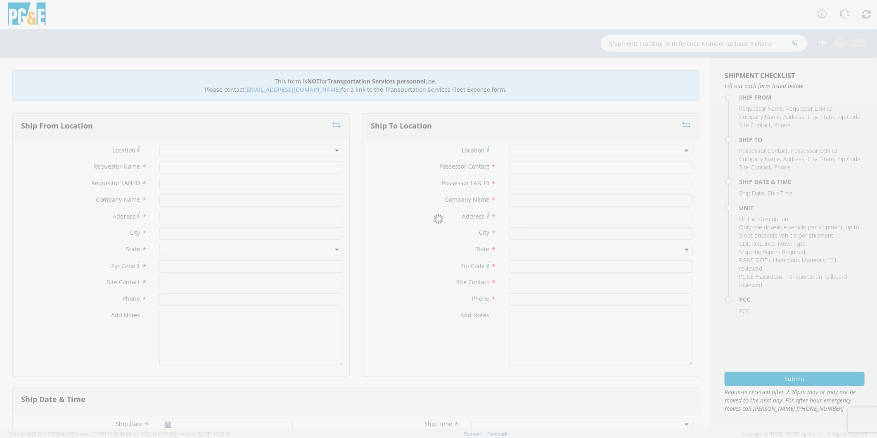
type input "95370"
type input "[PERSON_NAME]"
type input "[PHONE_NUMBER]"
type input "[PERSON_NAME]"
type input "R5GD"
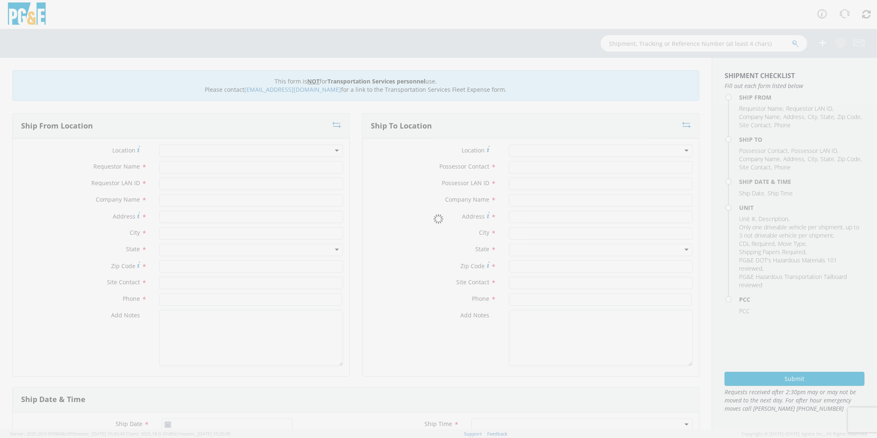
type input "PG&E"
type input "22486 MONO DR"
type input "SONORA"
type input "95383"
type input "[PERSON_NAME]"
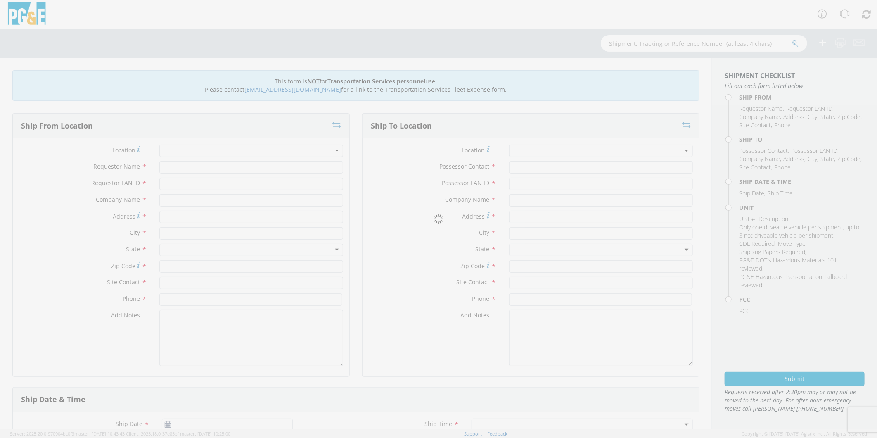
type input "[PHONE_NUMBER]"
type input "[DATE]"
type input "[PERSON_NAME] TRACK MACHINE"
type input "0"
select select "Other"
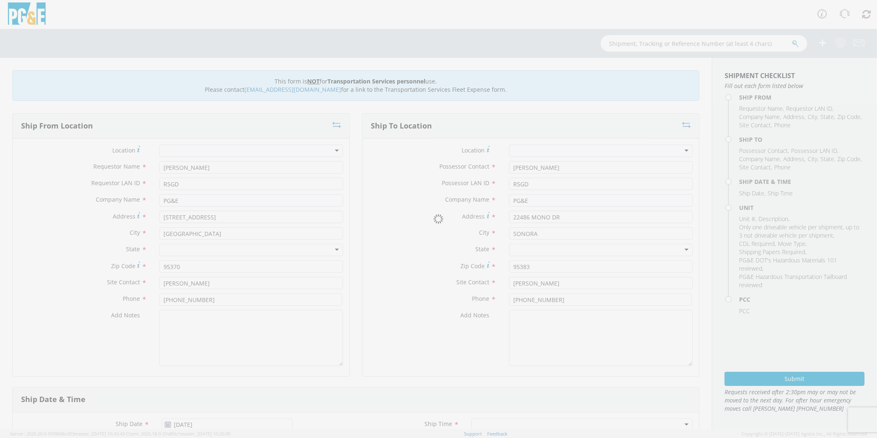
select select "12086"
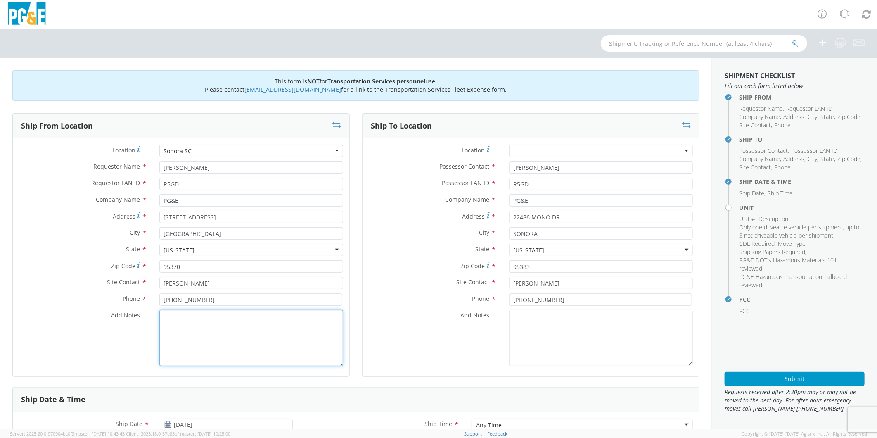
click at [260, 350] on textarea "Add Notes *" at bounding box center [251, 338] width 184 height 56
paste textarea "PLEASE USE [PERSON_NAME] TO MAKE MOVE; PM 35633547"
type textarea "PLEASE USE [PERSON_NAME] TO MAKE MOVE; PM 35633521"
drag, startPoint x: 564, startPoint y: 218, endPoint x: 383, endPoint y: 216, distance: 181.6
click at [383, 216] on div "Address * [STREET_ADDRESS]" at bounding box center [530, 217] width 336 height 12
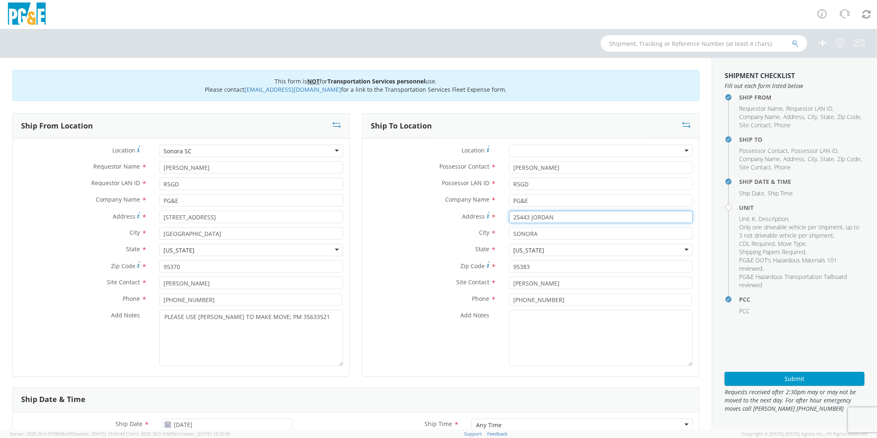
type input "25443 JORDAN"
drag, startPoint x: 548, startPoint y: 232, endPoint x: 275, endPoint y: 234, distance: 272.4
click at [275, 234] on div "Ship From Location Location * [GEOGRAPHIC_DATA] [GEOGRAPHIC_DATA] [GEOGRAPHIC_D…" at bounding box center [355, 250] width 699 height 274
type input "MI [GEOGRAPHIC_DATA]"
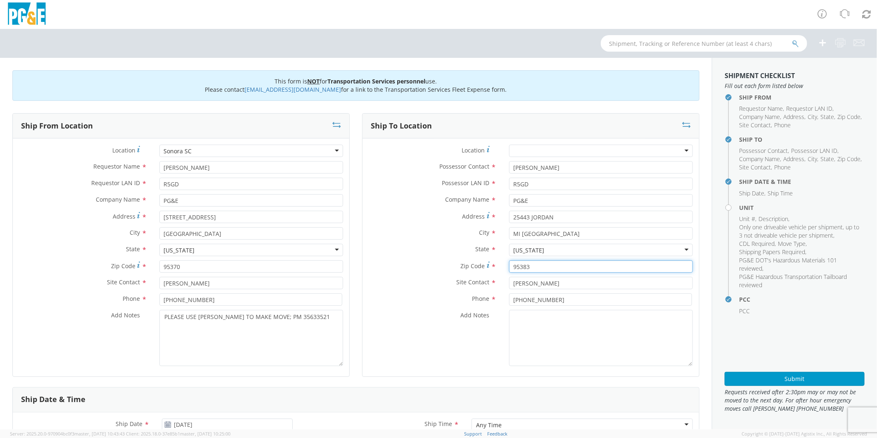
click at [559, 263] on input "95383" at bounding box center [601, 266] width 184 height 12
type input "95346"
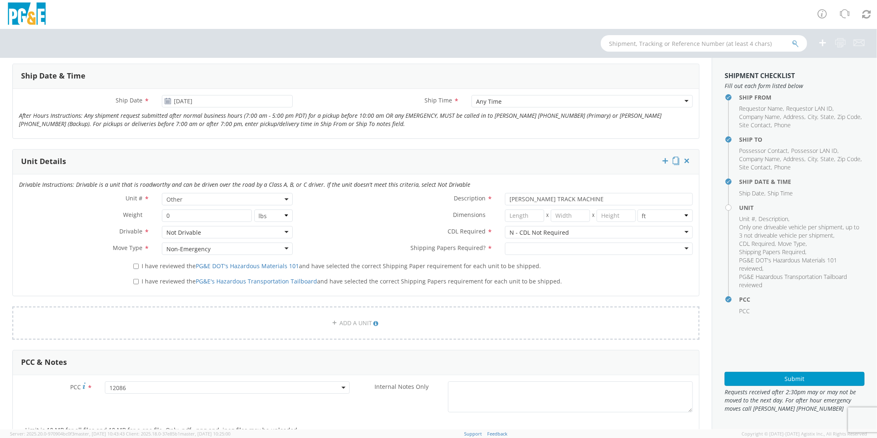
scroll to position [183, 0]
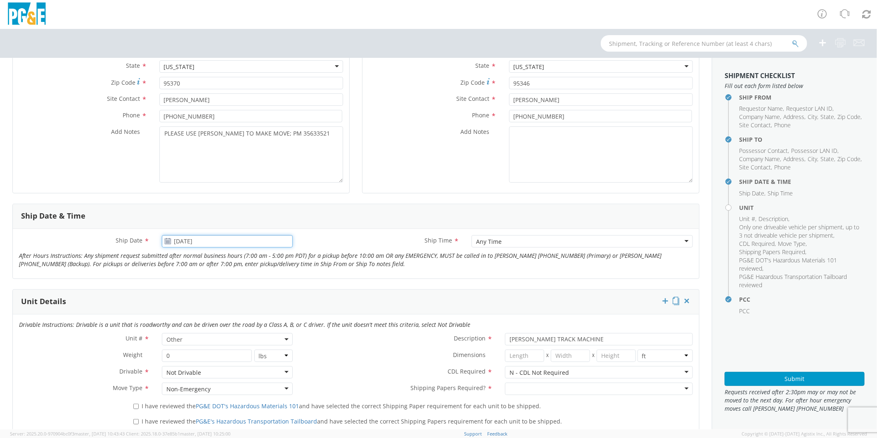
click at [250, 244] on input "[DATE]" at bounding box center [227, 241] width 130 height 12
click at [259, 282] on td "4" at bounding box center [263, 281] width 14 height 12
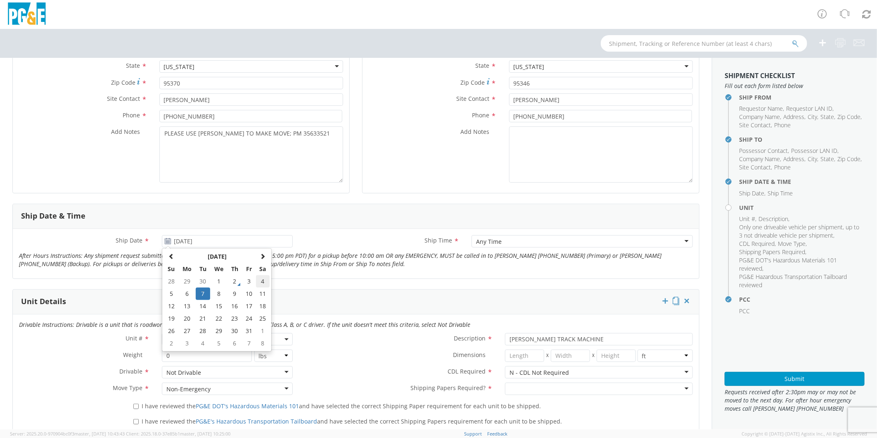
type input "[DATE]"
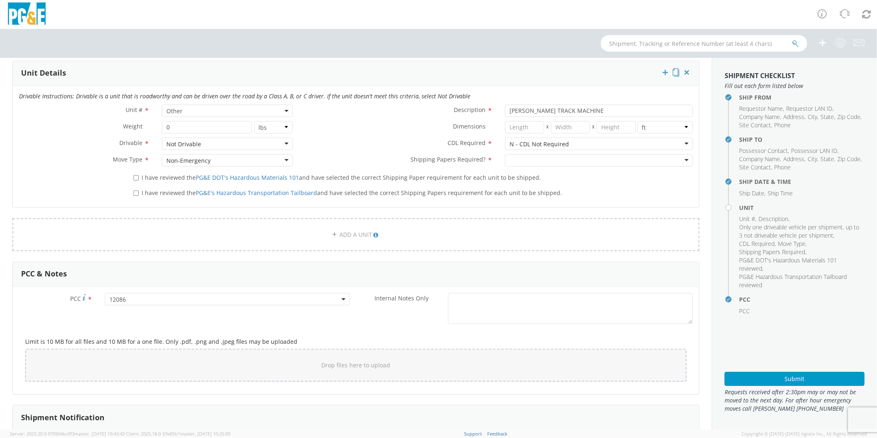
scroll to position [413, 0]
click at [562, 162] on div at bounding box center [599, 159] width 188 height 12
click at [135, 175] on input "I have reviewed the PG&E DOT's Hazardous Materials 101 and have selected the co…" at bounding box center [135, 176] width 5 height 5
checkbox input "true"
click at [134, 192] on input "I have reviewed the PG&E's Hazardous Transportation Tailboard and have selected…" at bounding box center [135, 191] width 5 height 5
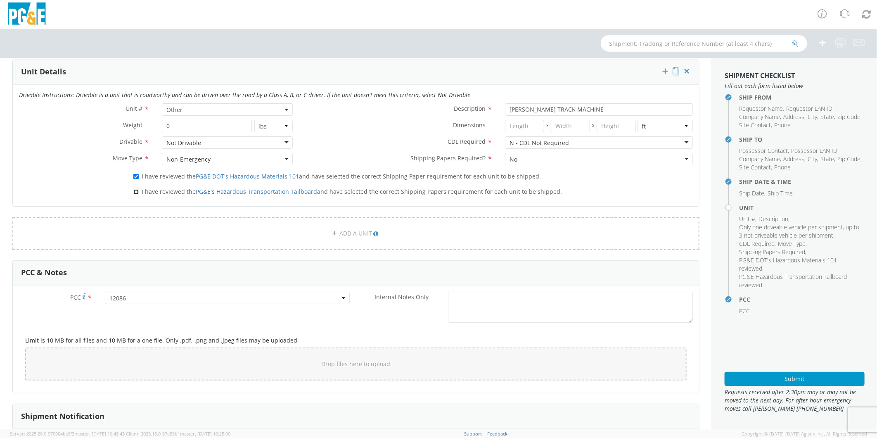
checkbox input "true"
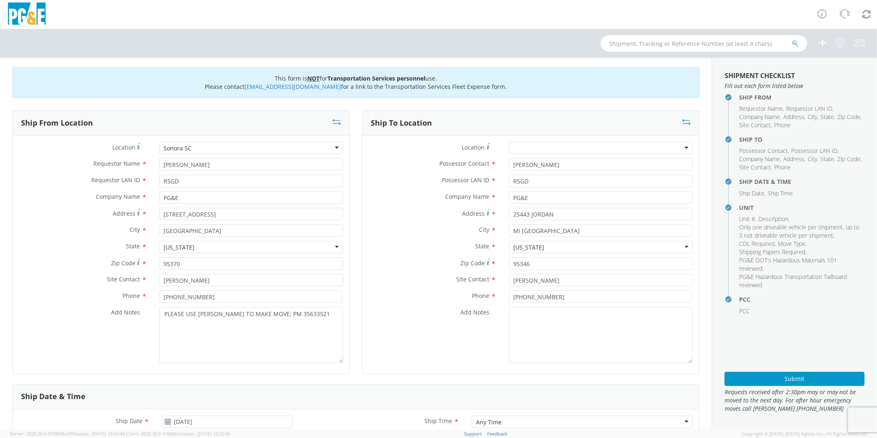
scroll to position [0, 0]
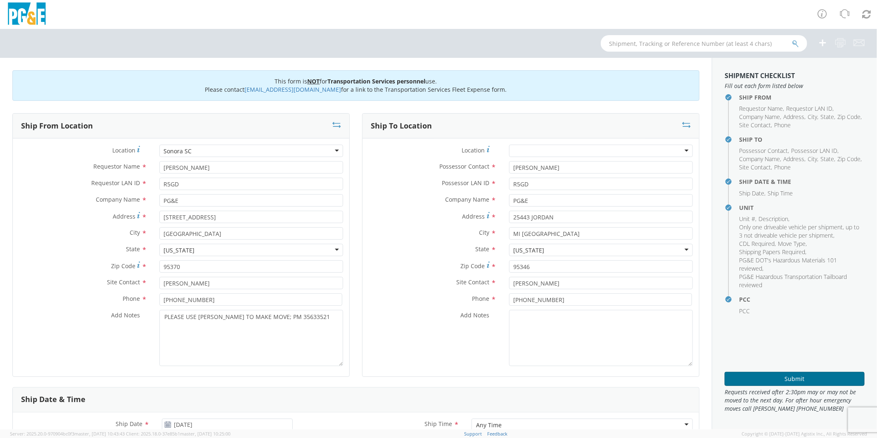
click at [769, 378] on button "Submit" at bounding box center [794, 379] width 140 height 14
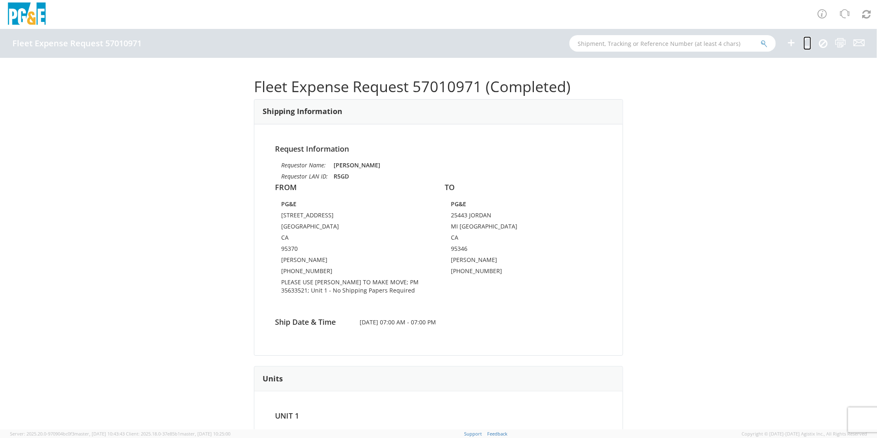
click at [806, 42] on icon at bounding box center [807, 43] width 8 height 10
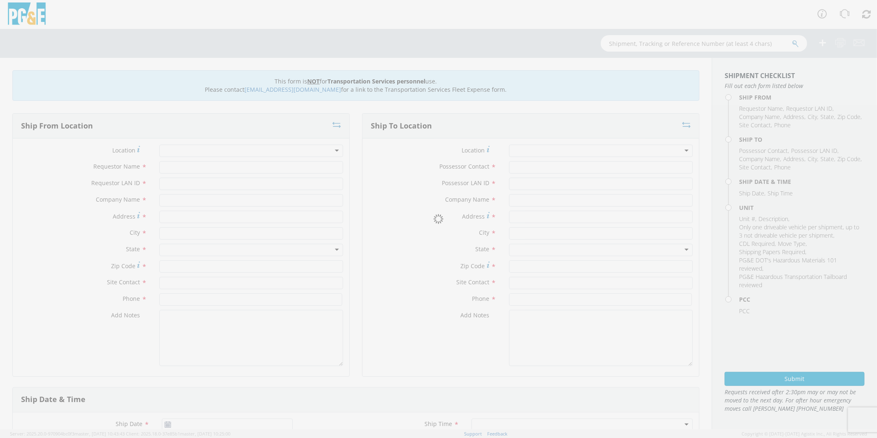
type input "[PERSON_NAME]"
type input "R5GD"
type input "PG&E"
type input "[STREET_ADDRESS]"
type input "[GEOGRAPHIC_DATA]"
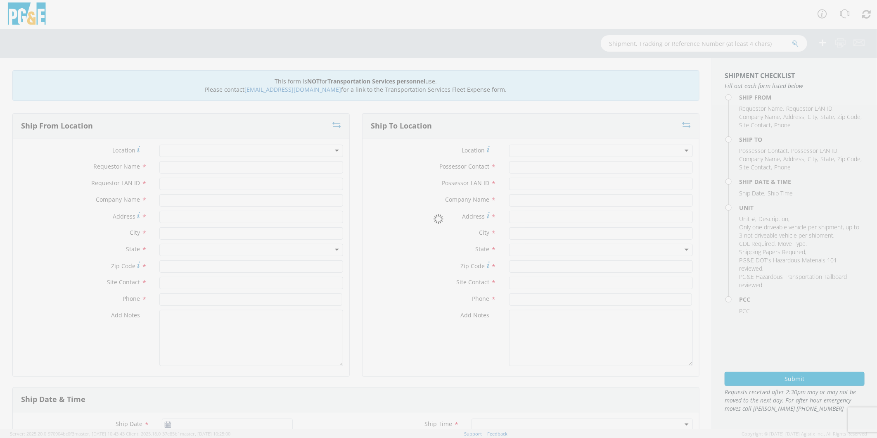
type input "95370"
type input "[PERSON_NAME]"
type input "[PHONE_NUMBER]"
type input "[PERSON_NAME]"
type input "R5GD"
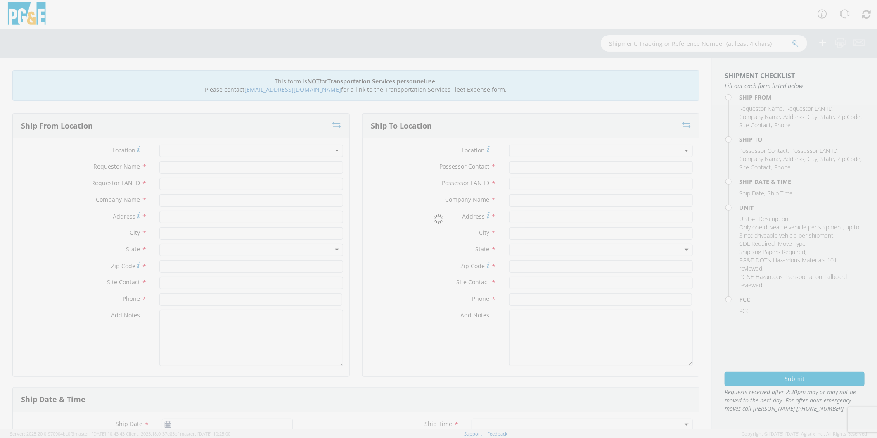
type input "PG&E"
type input "25443 JORDAN"
type input "MI [GEOGRAPHIC_DATA]"
type input "95346"
type input "[PERSON_NAME]"
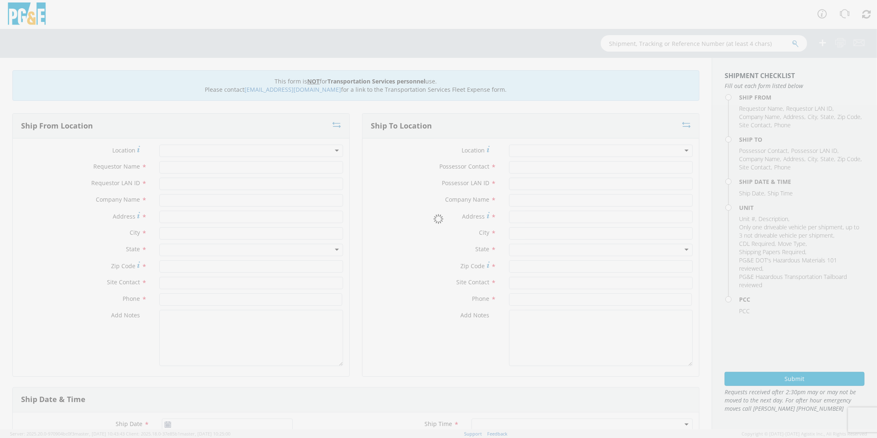
type input "[PHONE_NUMBER]"
type input "[DATE]"
type input "[PERSON_NAME] TRACK MACHINE"
type input "0"
select select "Other"
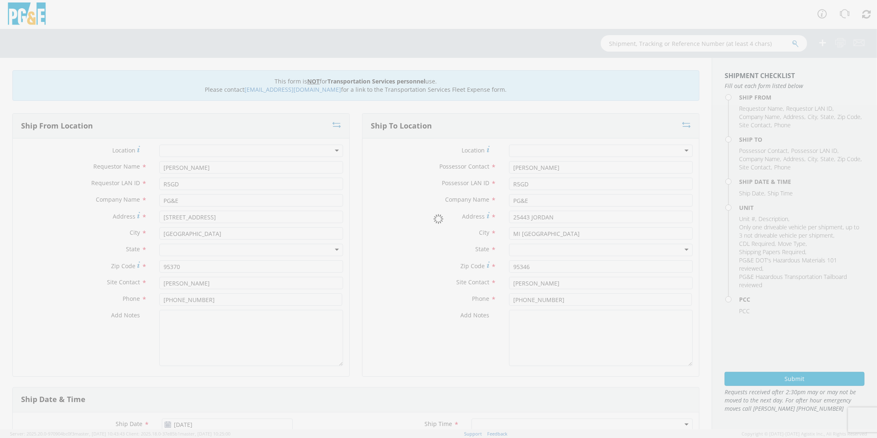
select select "12086"
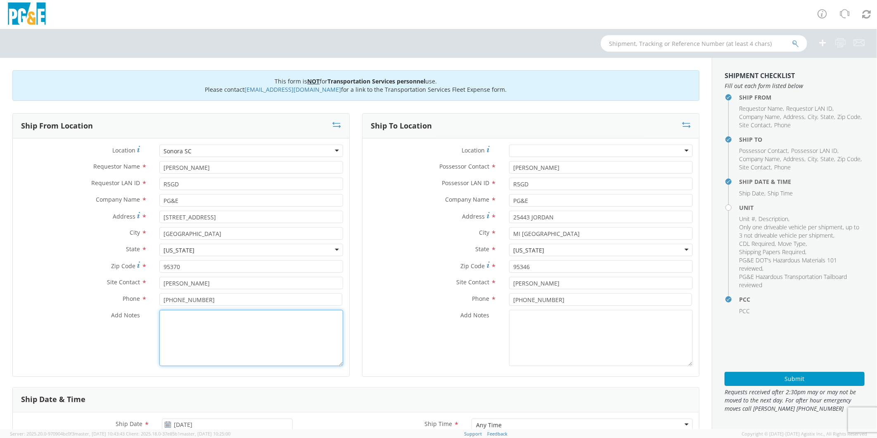
click at [216, 331] on textarea "Add Notes *" at bounding box center [251, 338] width 184 height 56
paste textarea "PLEASE USE [PERSON_NAME] TO MAKE MOVE; PM 35633547"
type textarea "PLEASE USE [PERSON_NAME] TO MAKE MOVE; PM 35633520"
drag, startPoint x: 554, startPoint y: 216, endPoint x: 303, endPoint y: 211, distance: 250.6
click at [303, 211] on div "Ship From Location Location * [GEOGRAPHIC_DATA] [GEOGRAPHIC_DATA] [GEOGRAPHIC_D…" at bounding box center [355, 250] width 699 height 274
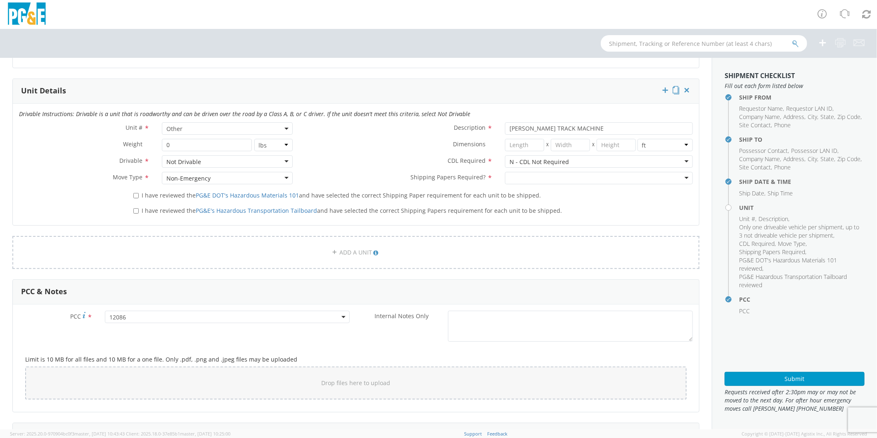
scroll to position [413, 0]
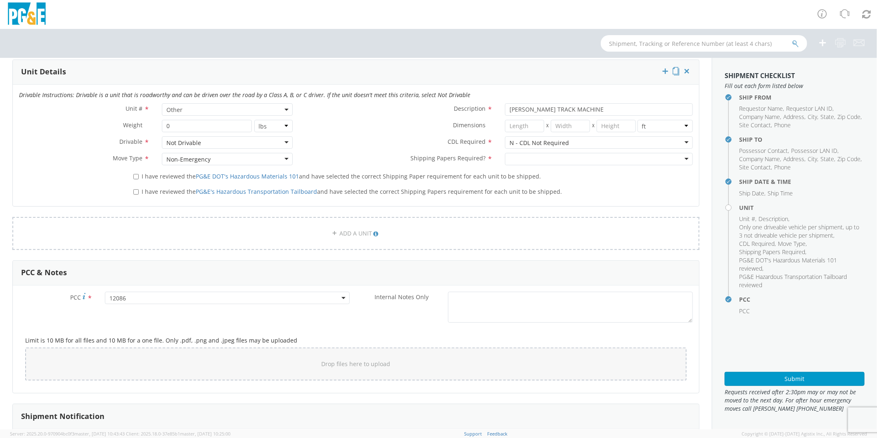
type input "25461 JORDAN"
click at [509, 159] on div at bounding box center [599, 159] width 188 height 12
click at [134, 175] on input "I have reviewed the PG&E DOT's Hazardous Materials 101 and have selected the co…" at bounding box center [135, 176] width 5 height 5
checkbox input "true"
click at [133, 193] on input "I have reviewed the PG&E's Hazardous Transportation Tailboard and have selected…" at bounding box center [135, 191] width 5 height 5
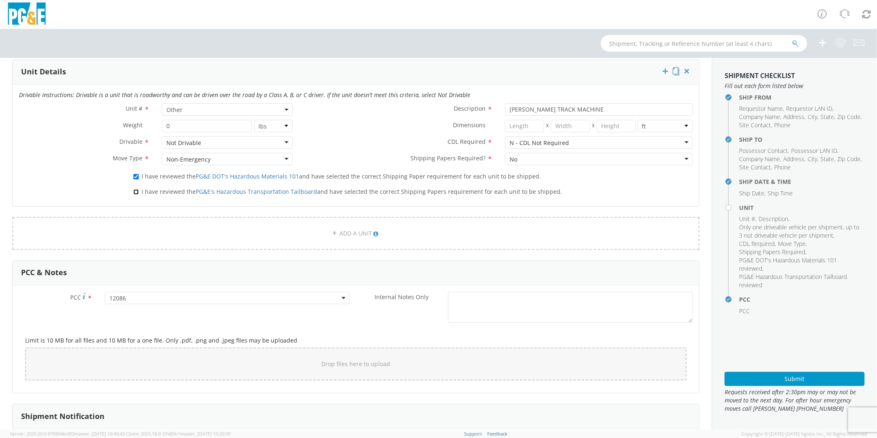
checkbox input "true"
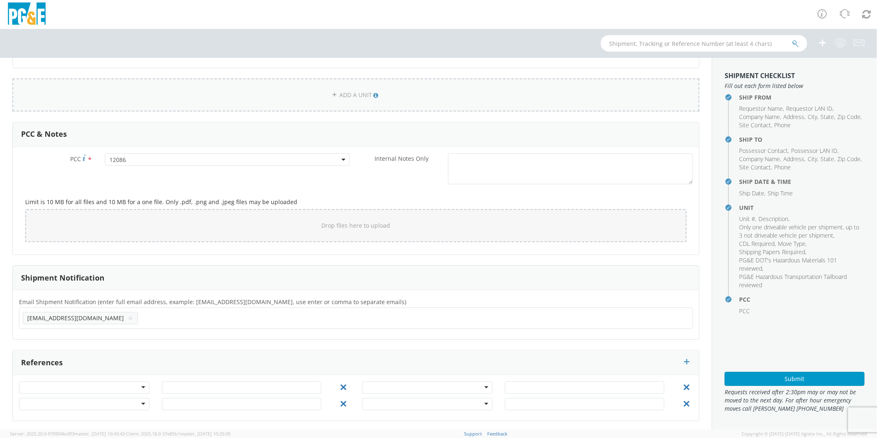
scroll to position [553, 0]
click at [771, 378] on button "Submit" at bounding box center [794, 379] width 140 height 14
